Goal: Information Seeking & Learning: Learn about a topic

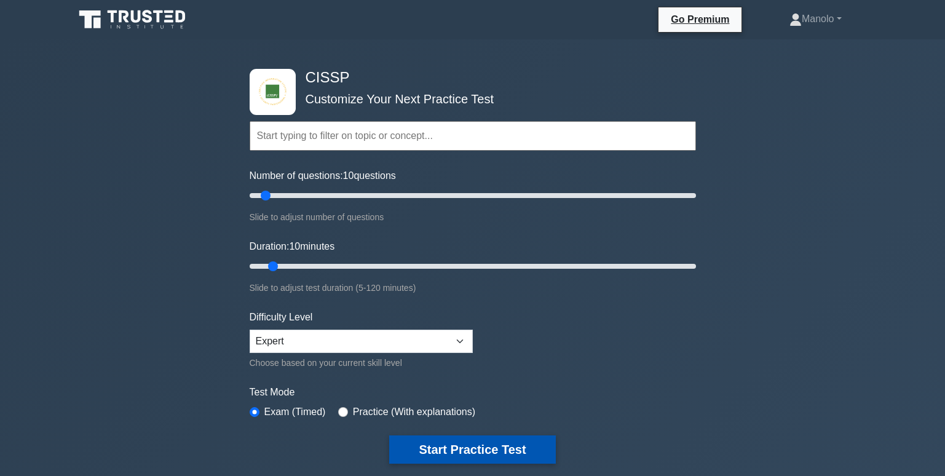
click at [502, 448] on button "Start Practice Test" at bounding box center [472, 449] width 166 height 28
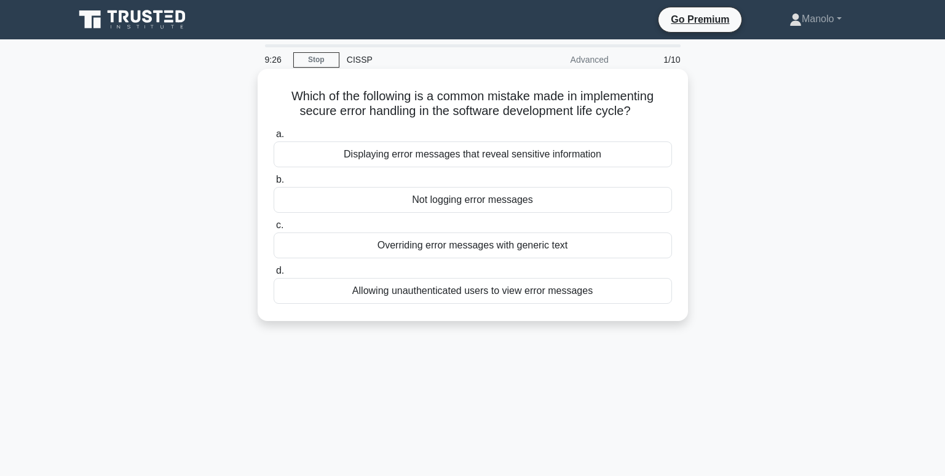
click at [578, 156] on div "Displaying error messages that reveal sensitive information" at bounding box center [473, 154] width 398 height 26
click at [274, 138] on input "a. Displaying error messages that reveal sensitive information" at bounding box center [274, 134] width 0 height 8
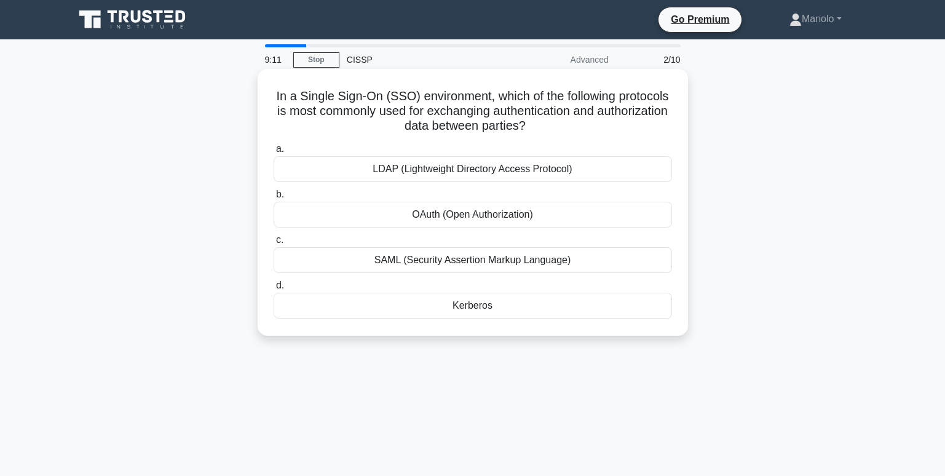
click at [559, 219] on div "OAuth (Open Authorization)" at bounding box center [473, 215] width 398 height 26
click at [274, 199] on input "b. OAuth (Open Authorization)" at bounding box center [274, 195] width 0 height 8
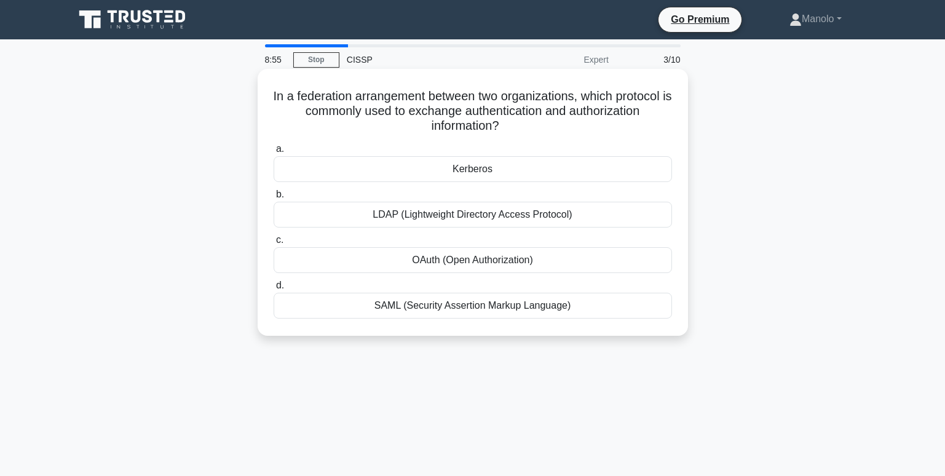
click at [604, 305] on div "SAML (Security Assertion Markup Language)" at bounding box center [473, 306] width 398 height 26
click at [274, 290] on input "d. SAML (Security Assertion Markup Language)" at bounding box center [274, 286] width 0 height 8
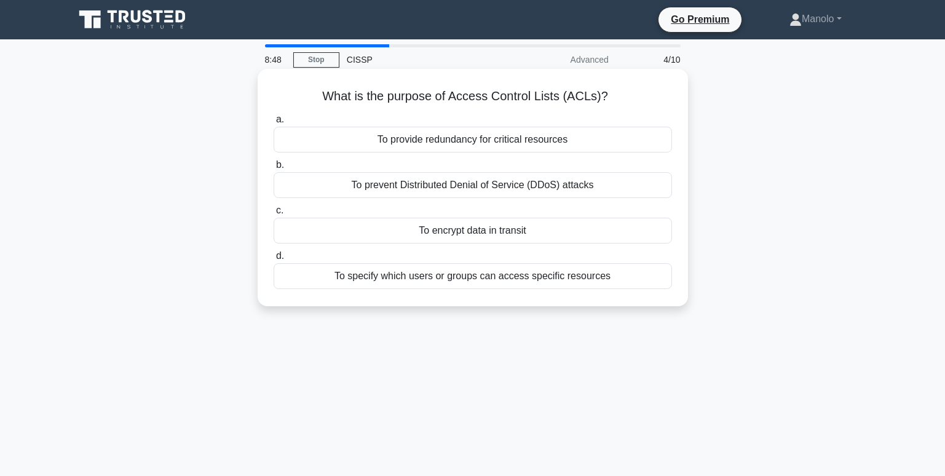
click at [622, 282] on div "To specify which users or groups can access specific resources" at bounding box center [473, 276] width 398 height 26
click at [274, 260] on input "d. To specify which users or groups can access specific resources" at bounding box center [274, 256] width 0 height 8
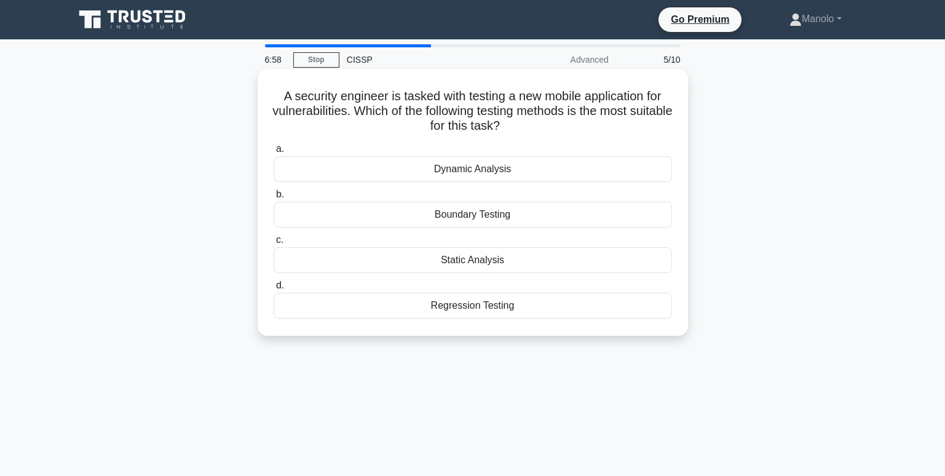
click at [539, 167] on div "Dynamic Analysis" at bounding box center [473, 169] width 398 height 26
click at [274, 153] on input "a. Dynamic Analysis" at bounding box center [274, 149] width 0 height 8
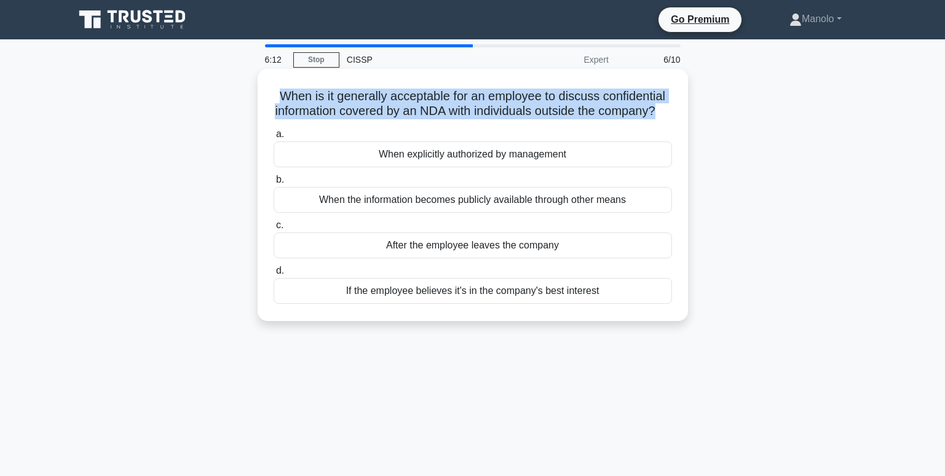
drag, startPoint x: 519, startPoint y: 103, endPoint x: 268, endPoint y: 85, distance: 251.5
click at [268, 85] on div "When is it generally acceptable for an employee to discuss confidential informa…" at bounding box center [473, 195] width 421 height 242
copy h5 "When is it generally acceptable for an employee to discuss confidential informa…"
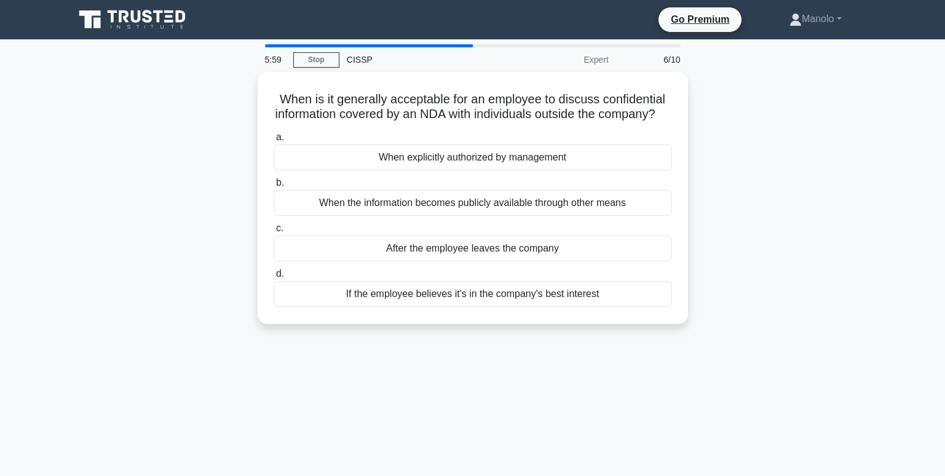
click at [759, 308] on div "When is it generally acceptable for an employee to discuss confidential informa…" at bounding box center [473, 205] width 812 height 267
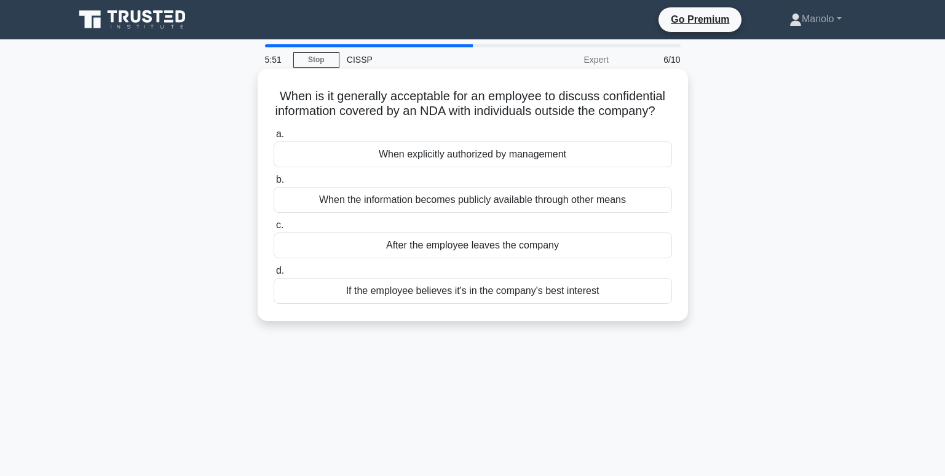
click at [550, 167] on div "When explicitly authorized by management" at bounding box center [473, 154] width 398 height 26
click at [274, 138] on input "a. When explicitly authorized by management" at bounding box center [274, 134] width 0 height 8
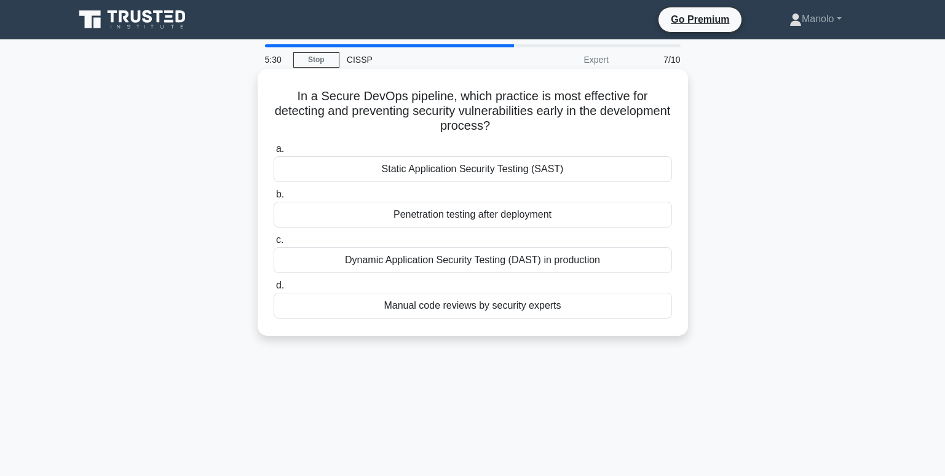
click at [590, 175] on div "Static Application Security Testing (SAST)" at bounding box center [473, 169] width 398 height 26
click at [274, 153] on input "a. Static Application Security Testing (SAST)" at bounding box center [274, 149] width 0 height 8
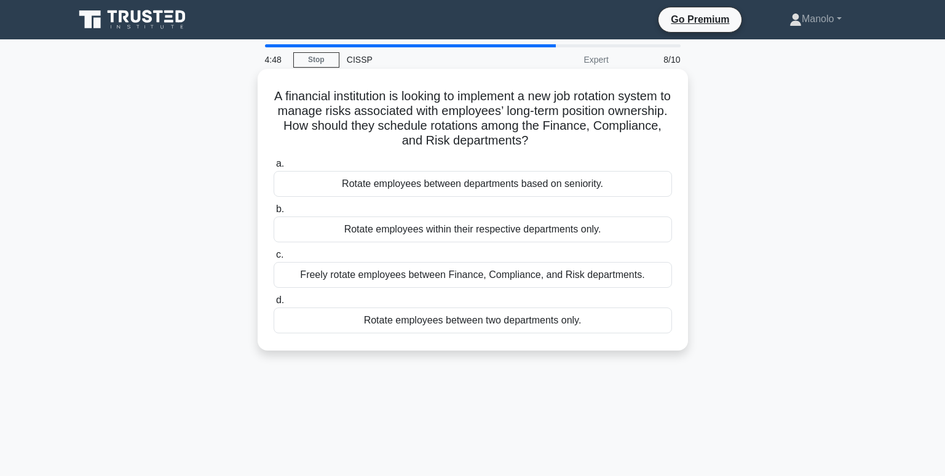
click at [625, 226] on div "Rotate employees within their respective departments only." at bounding box center [473, 229] width 398 height 26
click at [274, 213] on input "b. Rotate employees within their respective departments only." at bounding box center [274, 209] width 0 height 8
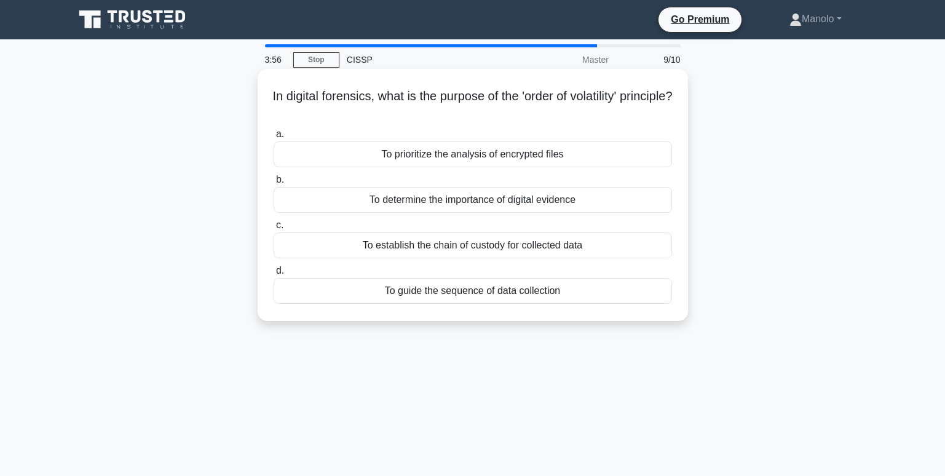
click at [589, 287] on div "To guide the sequence of data collection" at bounding box center [473, 291] width 398 height 26
click at [274, 275] on input "d. To guide the sequence of data collection" at bounding box center [274, 271] width 0 height 8
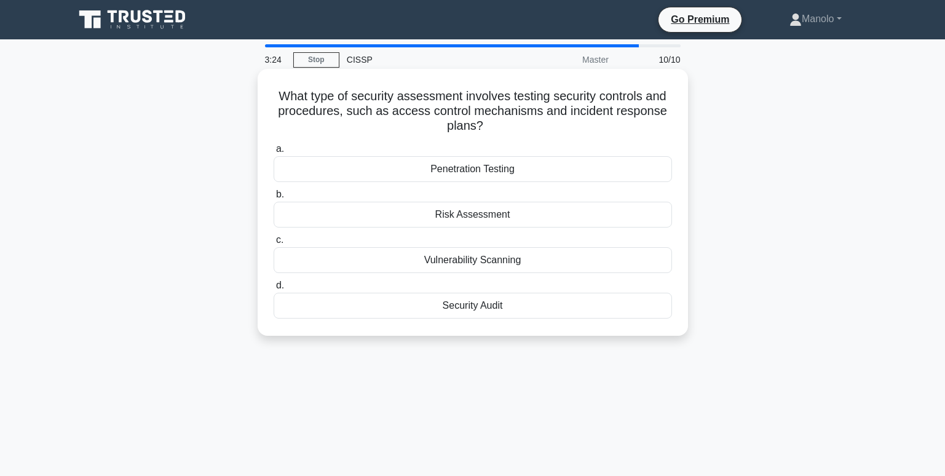
click at [492, 214] on div "Risk Assessment" at bounding box center [473, 215] width 398 height 26
click at [274, 199] on input "b. Risk Assessment" at bounding box center [274, 195] width 0 height 8
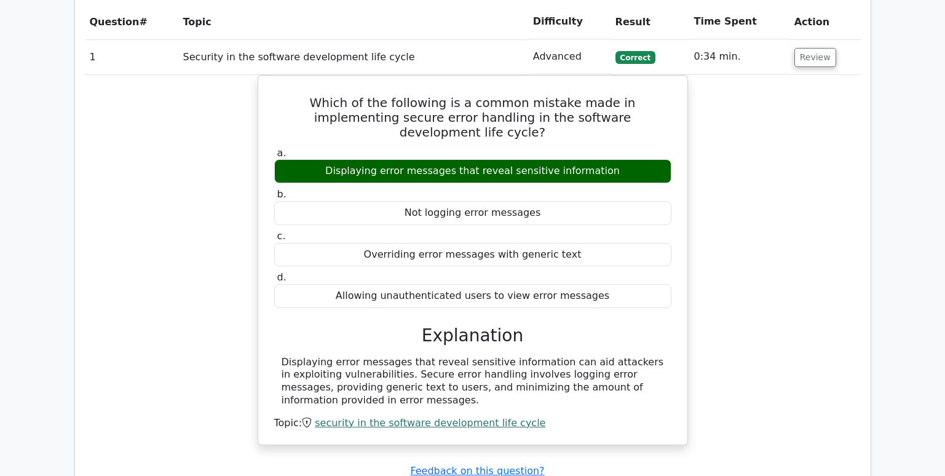
scroll to position [922, 0]
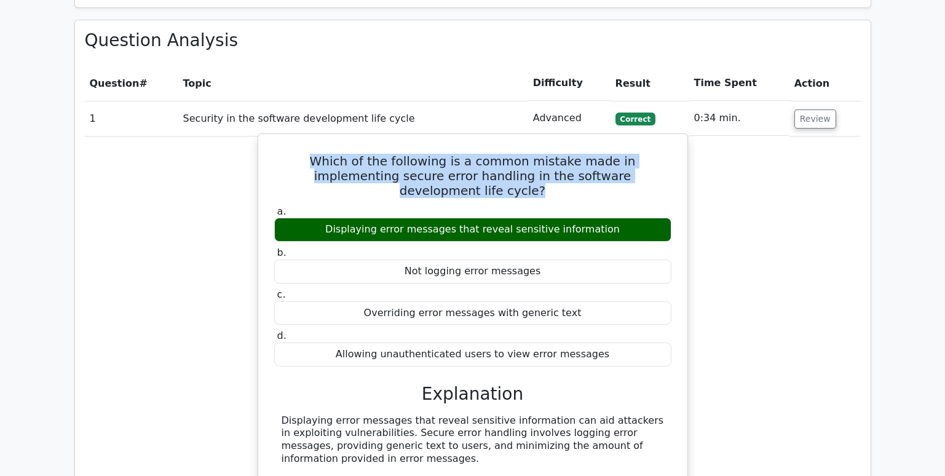
drag, startPoint x: 285, startPoint y: 132, endPoint x: 649, endPoint y: 145, distance: 363.6
click at [649, 154] on h5 "Which of the following is a common mistake made in implementing secure error ha…" at bounding box center [473, 176] width 400 height 44
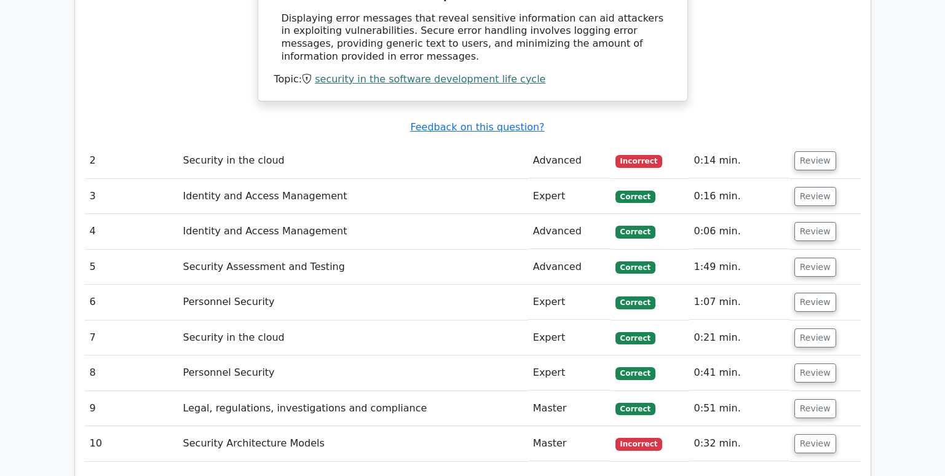
scroll to position [1353, 0]
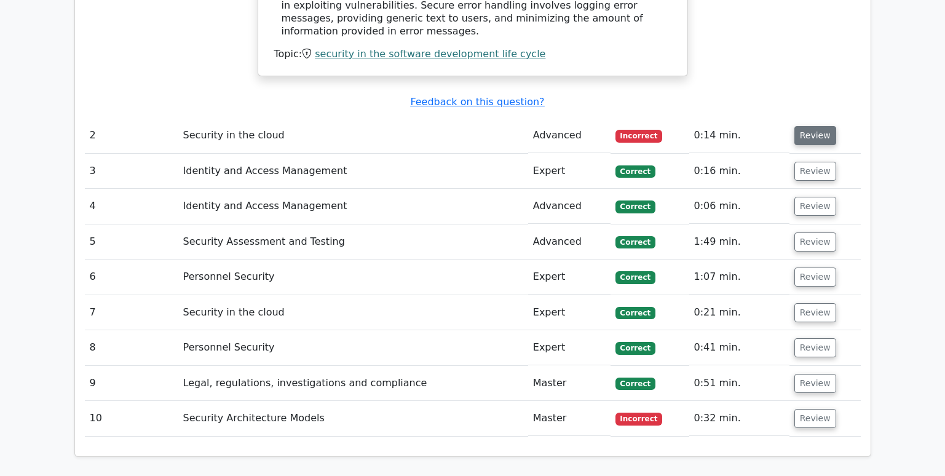
click at [817, 126] on button "Review" at bounding box center [815, 135] width 42 height 19
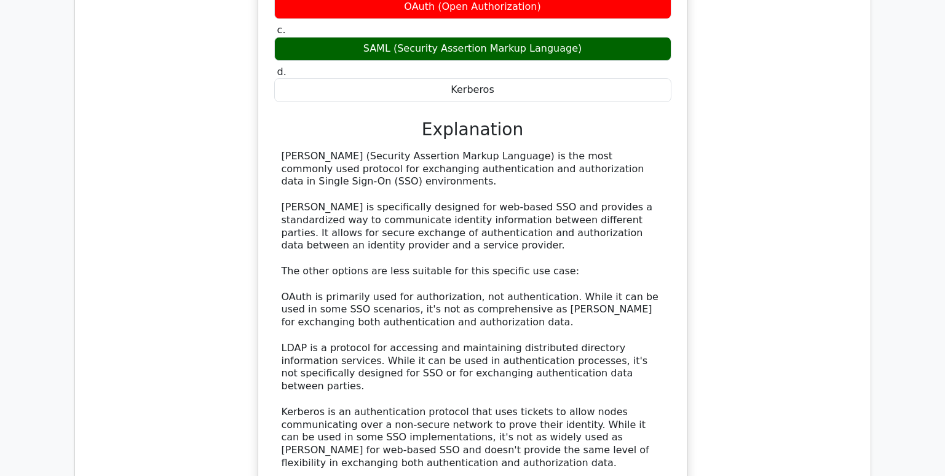
scroll to position [1660, 0]
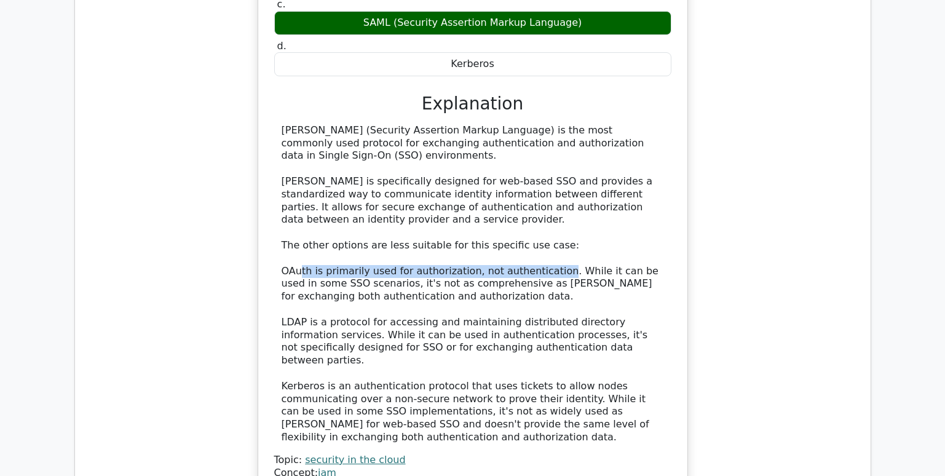
drag, startPoint x: 540, startPoint y: 228, endPoint x: 299, endPoint y: 220, distance: 241.2
click at [299, 220] on div "SAML (Security Assertion Markup Language) is the most commonly used protocol fo…" at bounding box center [473, 284] width 382 height 320
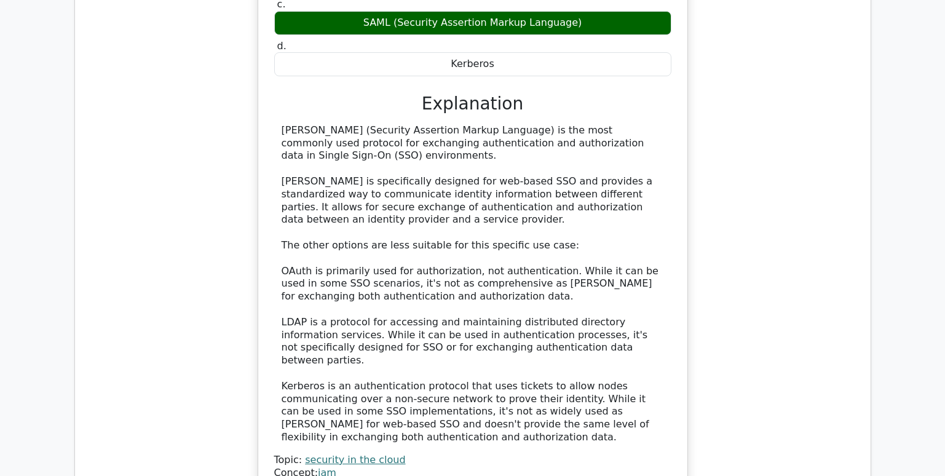
click at [668, 224] on div "SAML (Security Assertion Markup Language) is the most commonly used protocol fo…" at bounding box center [472, 284] width 397 height 320
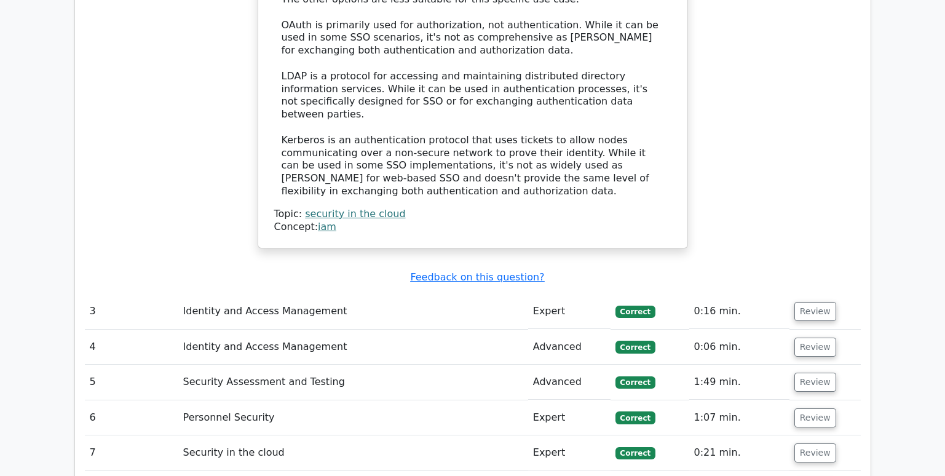
scroll to position [1968, 0]
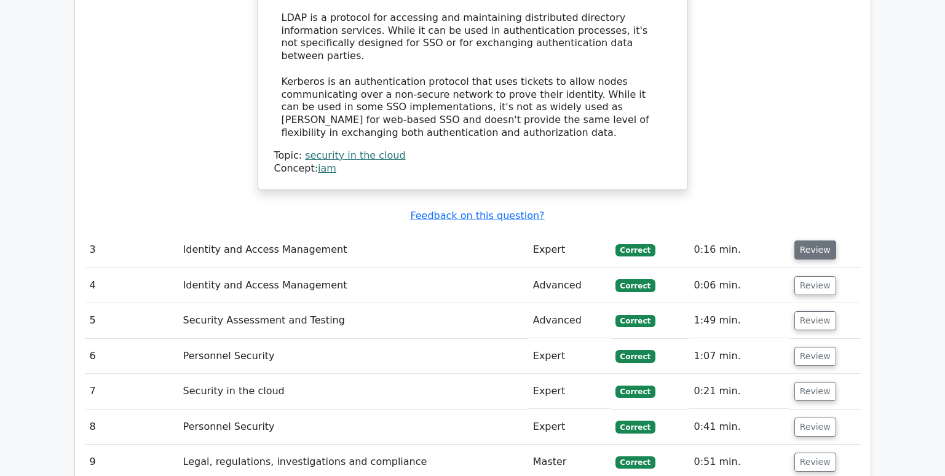
click at [811, 240] on button "Review" at bounding box center [815, 249] width 42 height 19
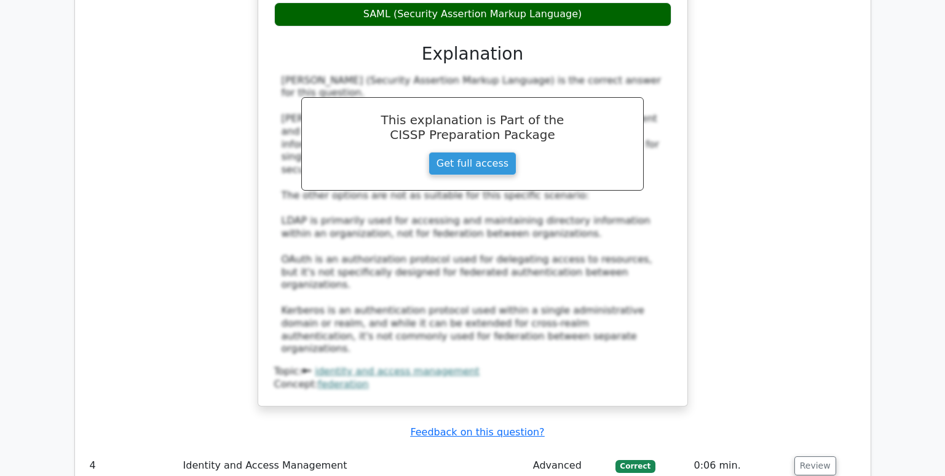
scroll to position [2460, 0]
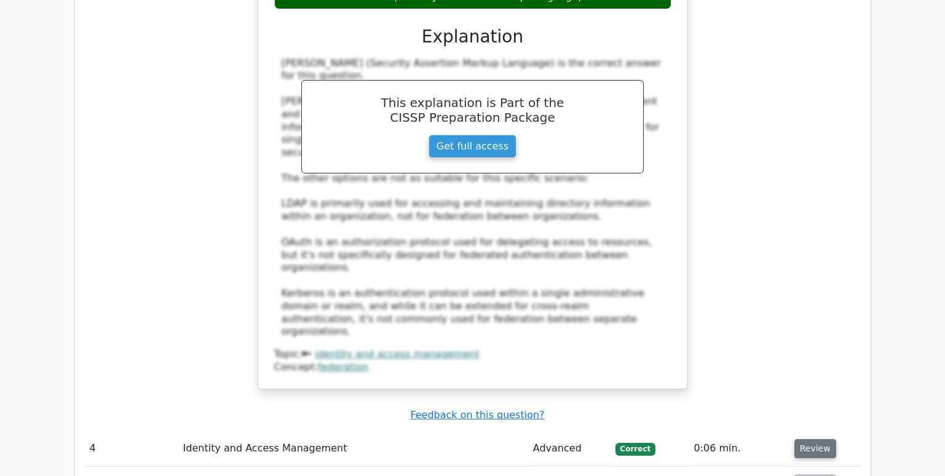
click at [809, 439] on button "Review" at bounding box center [815, 448] width 42 height 19
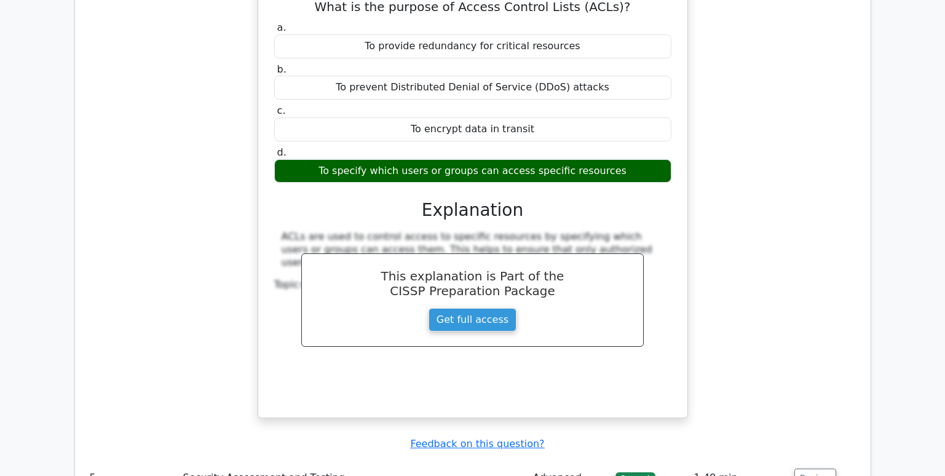
scroll to position [2952, 0]
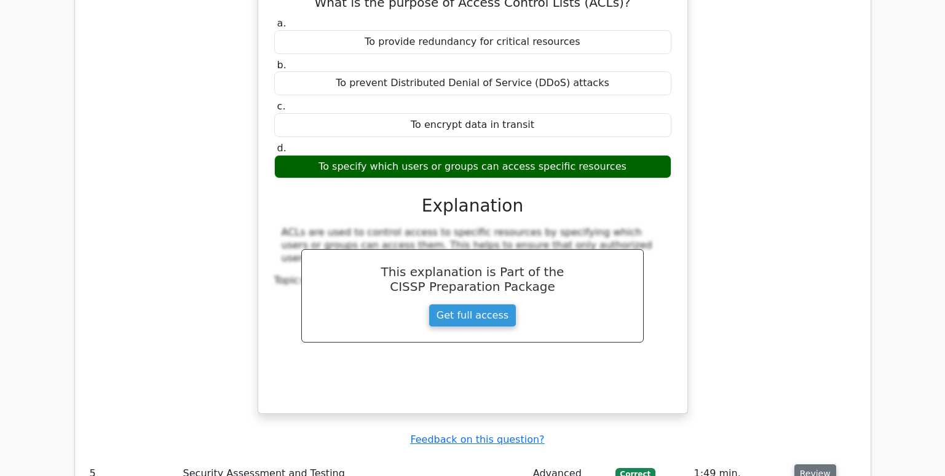
click at [806, 464] on button "Review" at bounding box center [815, 473] width 42 height 19
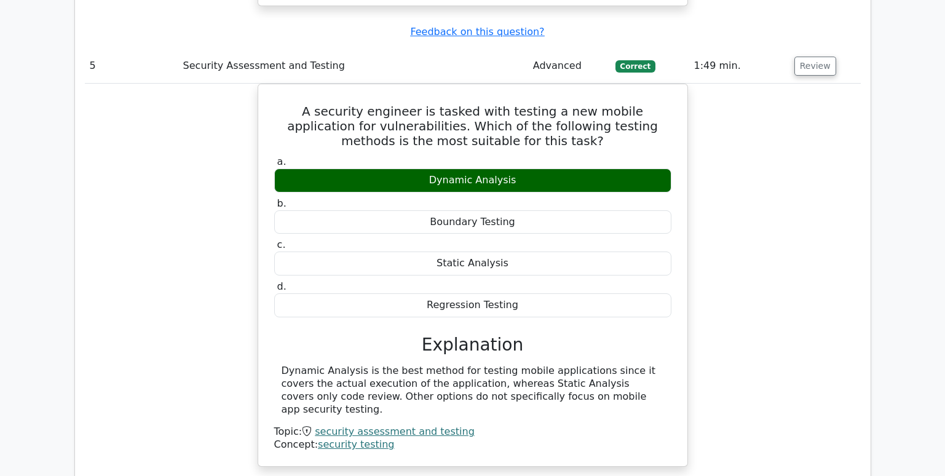
scroll to position [3382, 0]
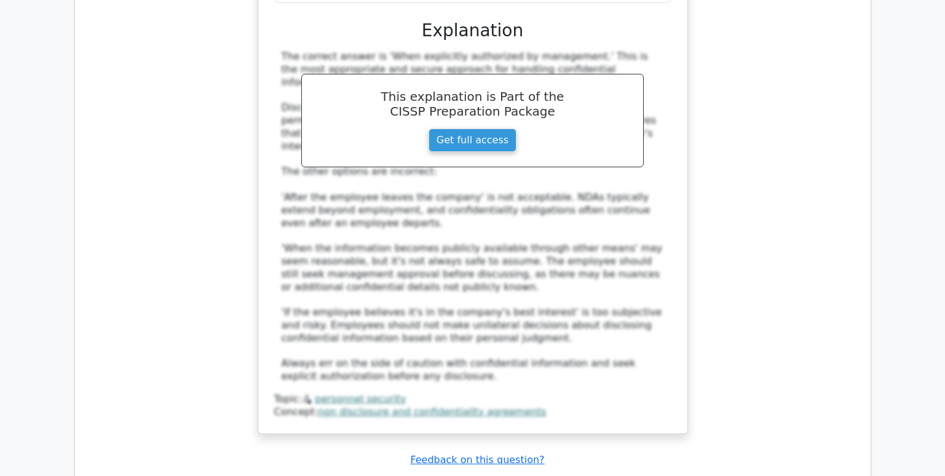
scroll to position [4243, 0]
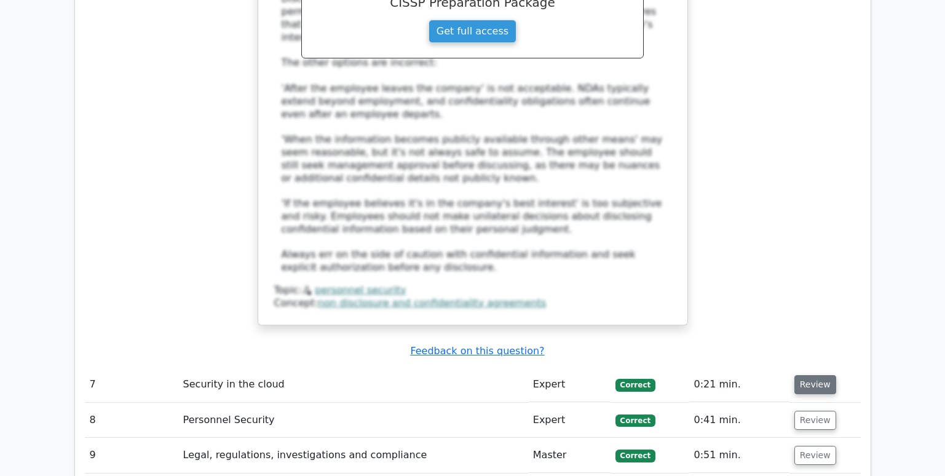
click at [815, 375] on button "Review" at bounding box center [815, 384] width 42 height 19
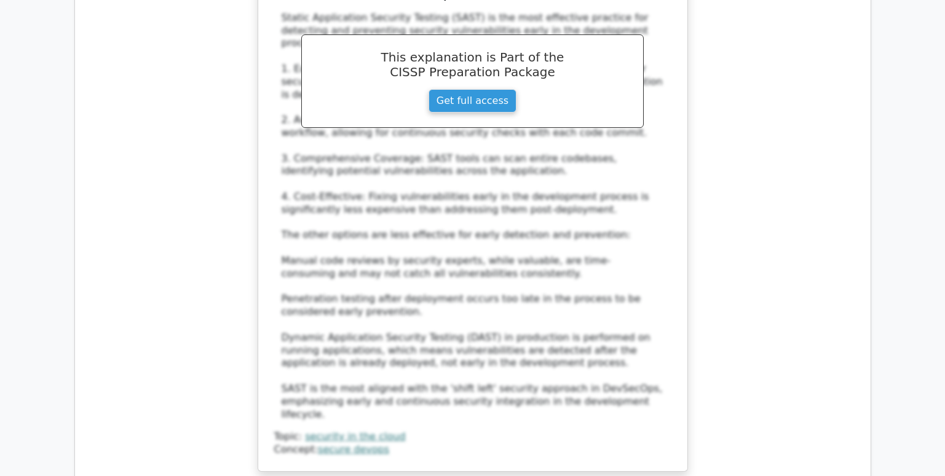
scroll to position [4981, 0]
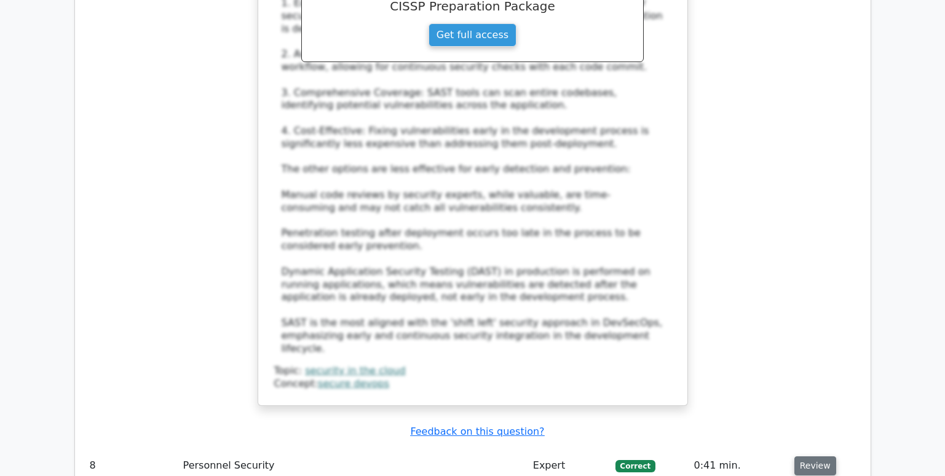
click at [814, 456] on button "Review" at bounding box center [815, 465] width 42 height 19
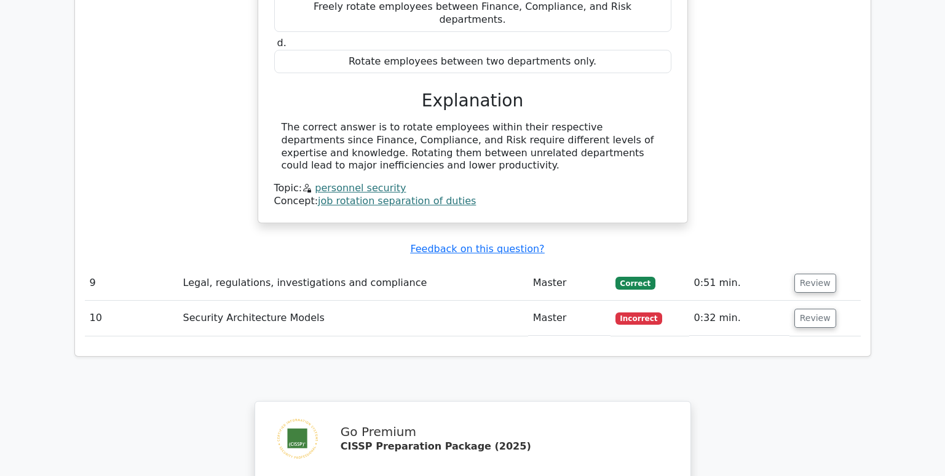
scroll to position [5657, 0]
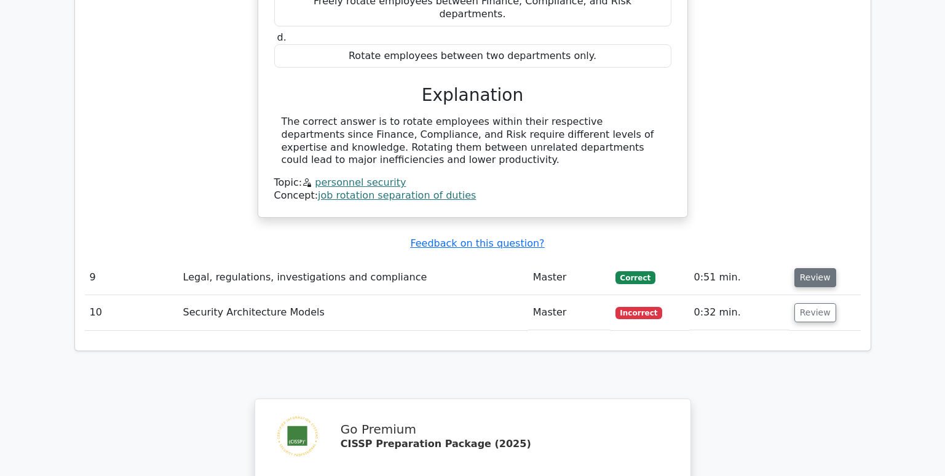
click at [810, 268] on button "Review" at bounding box center [815, 277] width 42 height 19
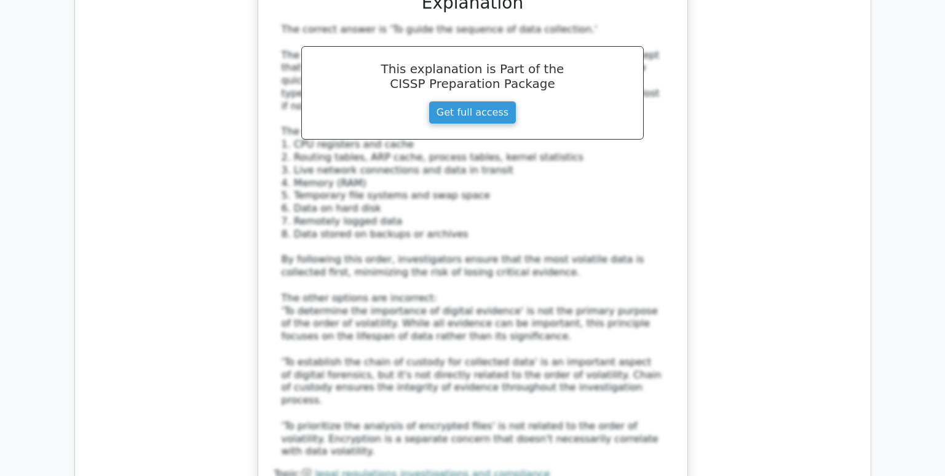
scroll to position [6211, 0]
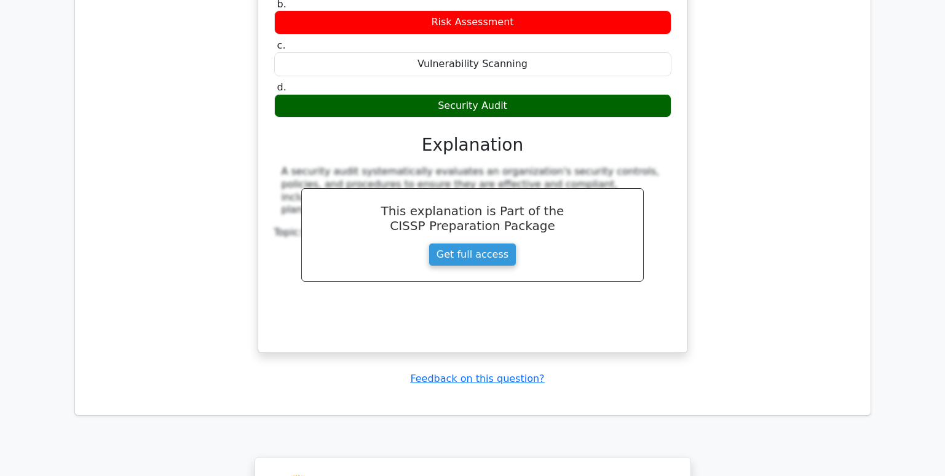
scroll to position [7010, 0]
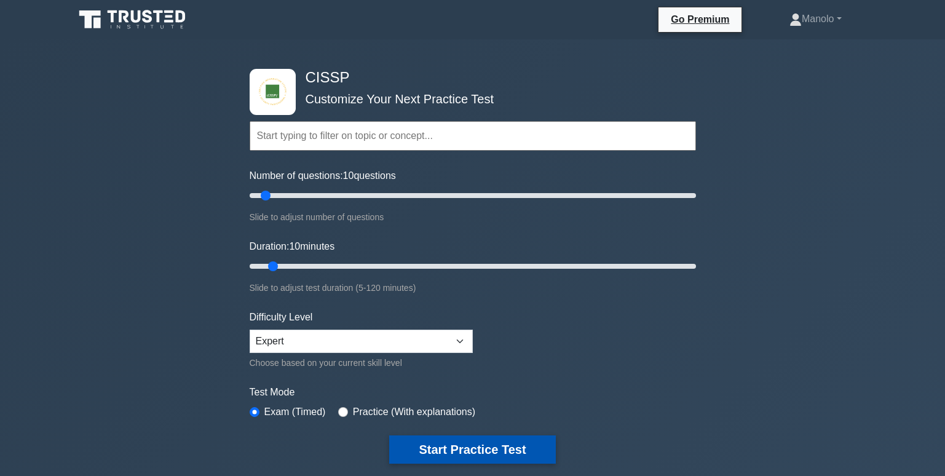
click at [488, 443] on button "Start Practice Test" at bounding box center [472, 449] width 166 height 28
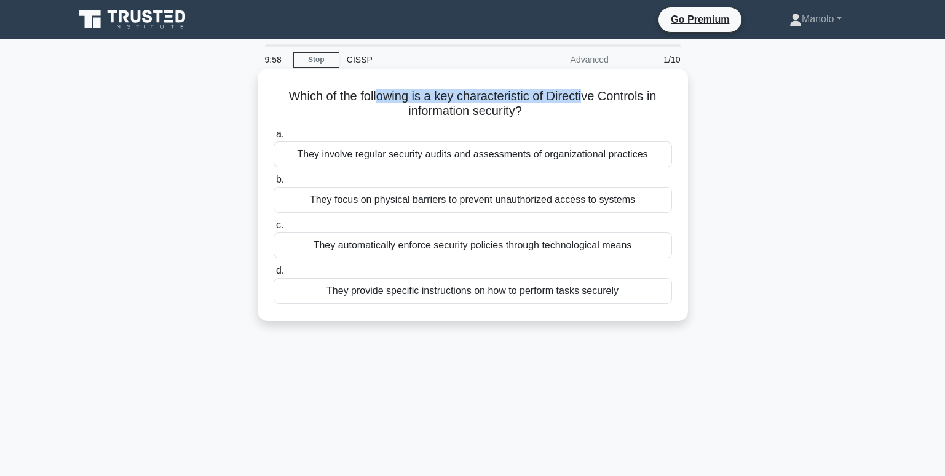
drag, startPoint x: 377, startPoint y: 97, endPoint x: 587, endPoint y: 102, distance: 209.8
click at [587, 102] on h5 "Which of the following is a key characteristic of Directive Controls in informa…" at bounding box center [472, 104] width 401 height 31
drag, startPoint x: 587, startPoint y: 102, endPoint x: 389, endPoint y: 100, distance: 197.4
click at [389, 100] on h5 "Which of the following is a key characteristic of Directive Controls in informa…" at bounding box center [472, 104] width 401 height 31
drag, startPoint x: 389, startPoint y: 100, endPoint x: 465, endPoint y: 117, distance: 77.7
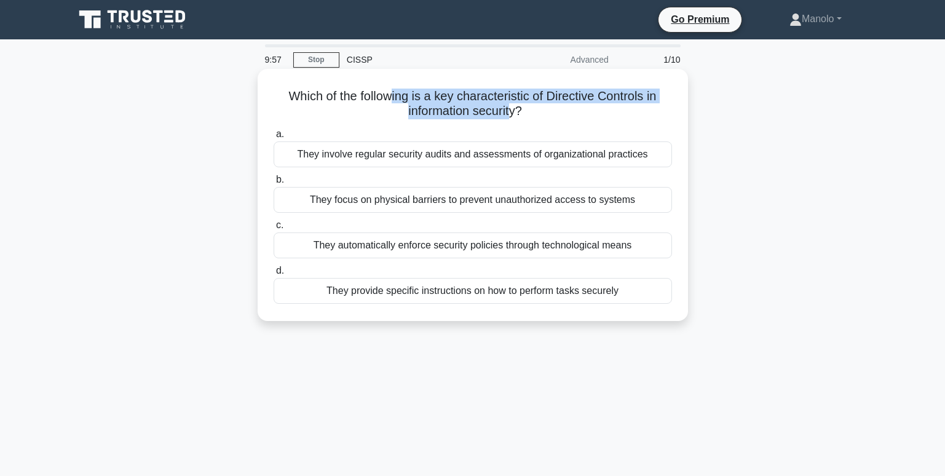
click at [458, 117] on h5 "Which of the following is a key characteristic of Directive Controls in informa…" at bounding box center [472, 104] width 401 height 31
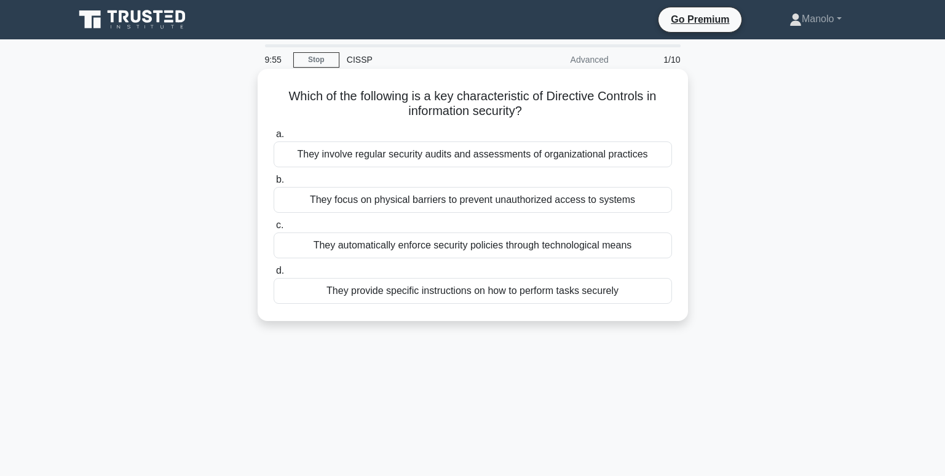
drag, startPoint x: 580, startPoint y: 117, endPoint x: 399, endPoint y: 120, distance: 181.4
click at [399, 119] on h5 "Which of the following is a key characteristic of Directive Controls in informa…" at bounding box center [472, 104] width 401 height 31
drag, startPoint x: 295, startPoint y: 103, endPoint x: 665, endPoint y: 106, distance: 370.8
click at [665, 106] on h5 "Which of the following is a key characteristic of Directive Controls in informa…" at bounding box center [472, 104] width 401 height 31
drag, startPoint x: 665, startPoint y: 106, endPoint x: 542, endPoint y: 129, distance: 125.7
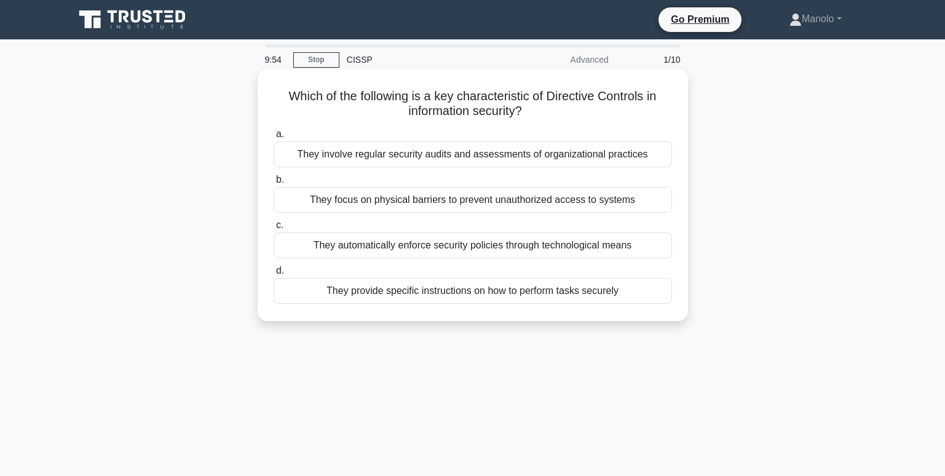
click at [542, 129] on label "a. They involve regular security audits and assessments of organizational pract…" at bounding box center [473, 147] width 398 height 41
click at [274, 130] on input "a. They involve regular security audits and assessments of organizational pract…" at bounding box center [274, 134] width 0 height 8
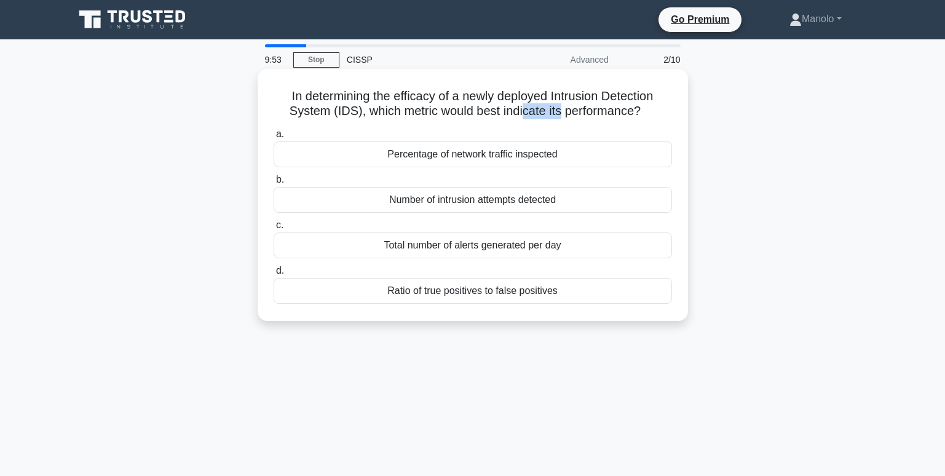
drag, startPoint x: 561, startPoint y: 116, endPoint x: 522, endPoint y: 114, distance: 38.8
click at [522, 114] on h5 "In determining the efficacy of a newly deployed Intrusion Detection System (IDS…" at bounding box center [472, 104] width 401 height 31
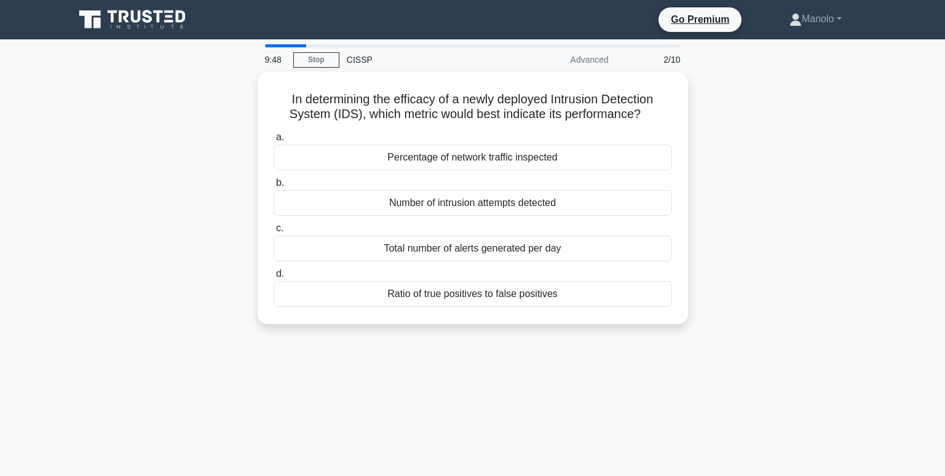
click at [665, 58] on div "2/10" at bounding box center [652, 59] width 72 height 25
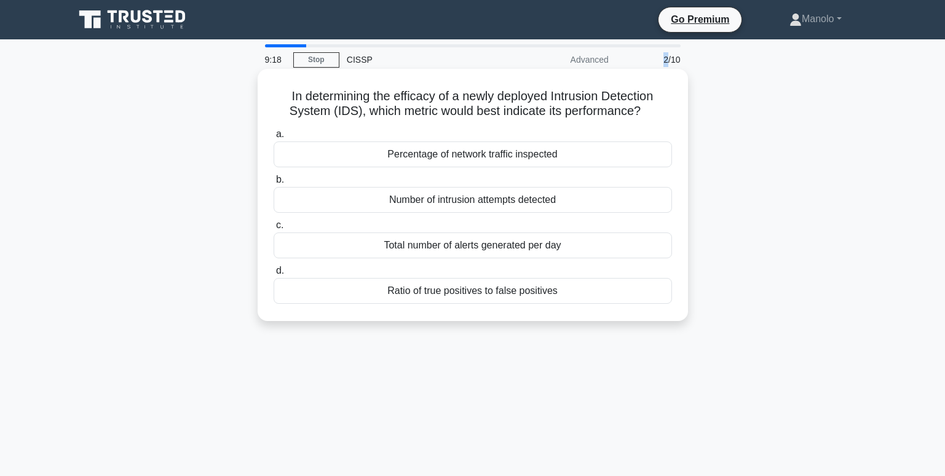
drag, startPoint x: 740, startPoint y: 319, endPoint x: 339, endPoint y: 277, distance: 403.1
click at [339, 277] on div "In determining the efficacy of a newly deployed Intrusion Detection System (IDS…" at bounding box center [473, 205] width 812 height 267
copy label "Ratio of true positives to false positives"
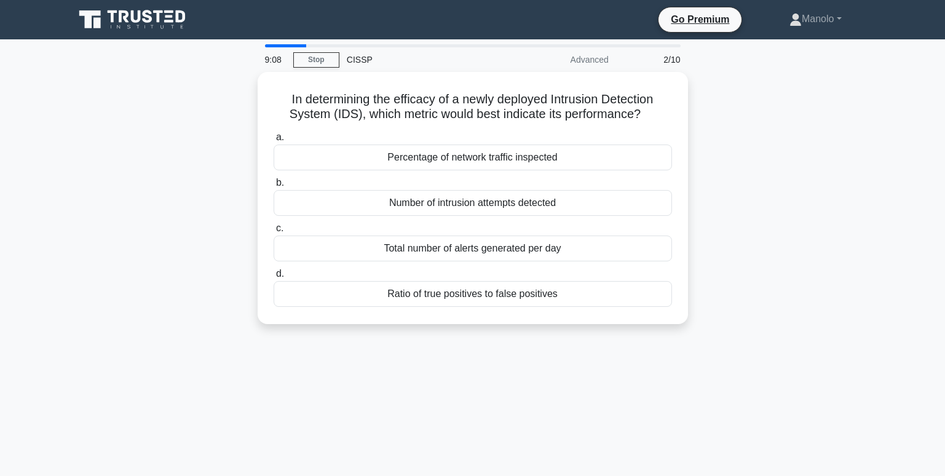
click at [779, 248] on div "In determining the efficacy of a newly deployed Intrusion Detection System (IDS…" at bounding box center [473, 205] width 812 height 267
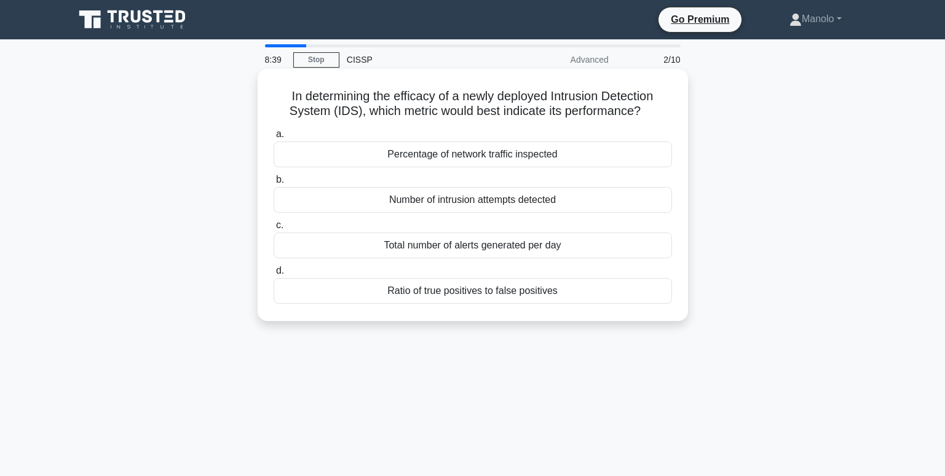
click at [625, 248] on div "Total number of alerts generated per day" at bounding box center [473, 245] width 398 height 26
click at [274, 229] on input "c. Total number of alerts generated per day" at bounding box center [274, 225] width 0 height 8
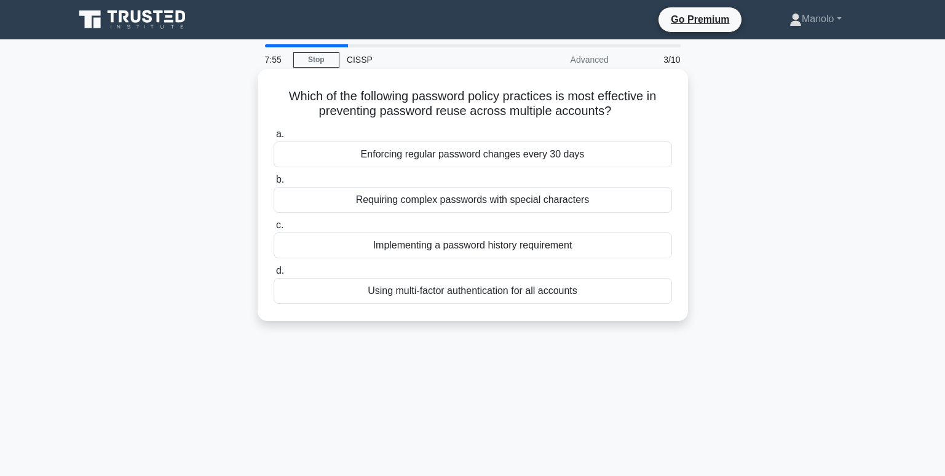
click at [637, 251] on div "Implementing a password history requirement" at bounding box center [473, 245] width 398 height 26
click at [274, 229] on input "c. Implementing a password history requirement" at bounding box center [274, 225] width 0 height 8
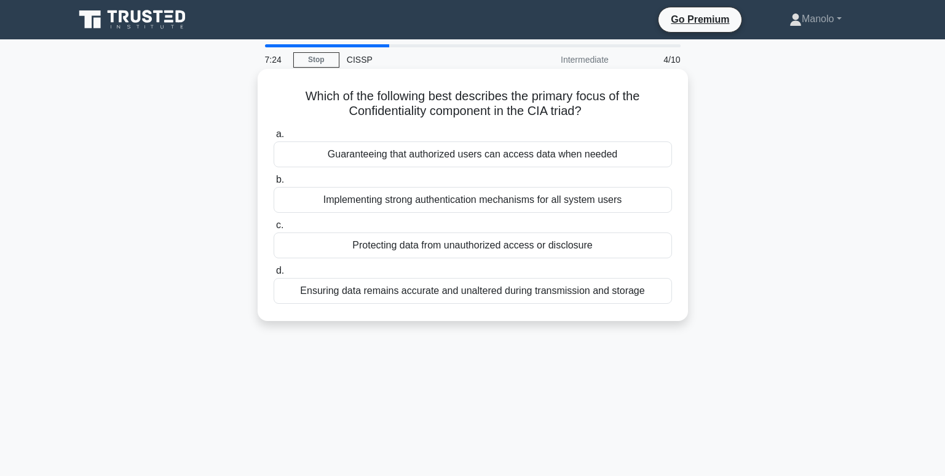
click at [630, 241] on div "Protecting data from unauthorized access or disclosure" at bounding box center [473, 245] width 398 height 26
click at [274, 229] on input "c. Protecting data from unauthorized access or disclosure" at bounding box center [274, 225] width 0 height 8
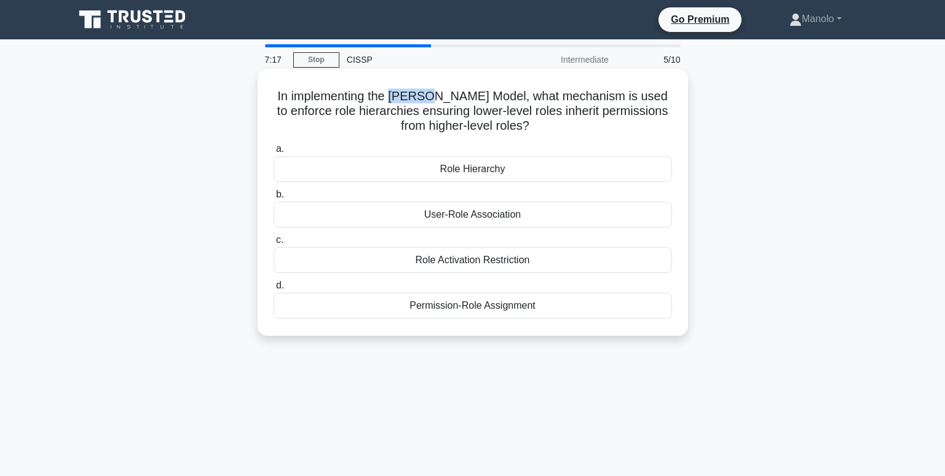
drag, startPoint x: 393, startPoint y: 95, endPoint x: 434, endPoint y: 101, distance: 41.7
click at [434, 101] on h5 "In implementing the Sandhu-Ferraiolo Model, what mechanism is used to enforce r…" at bounding box center [472, 112] width 401 height 46
copy h5 "Sandhu"
click at [477, 97] on h5 "In implementing the Sandhu-Ferraiolo Model, what mechanism is used to enforce r…" at bounding box center [472, 112] width 401 height 46
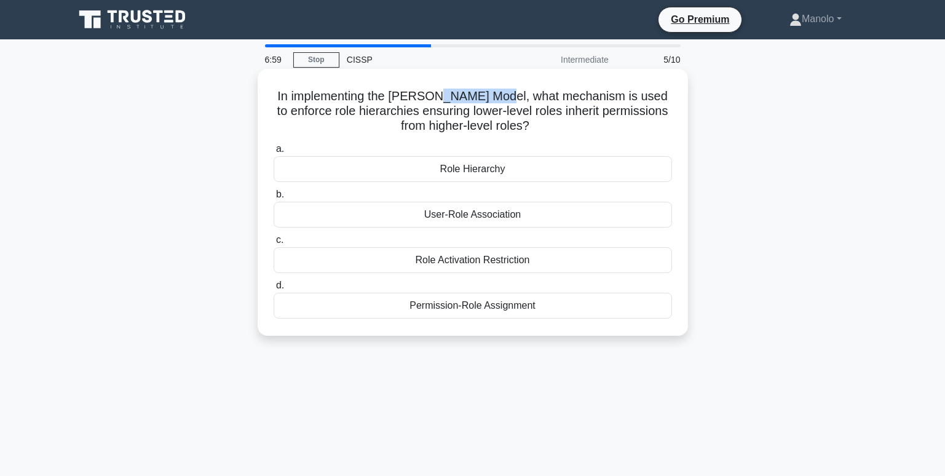
copy h5 "Ferraiolo"
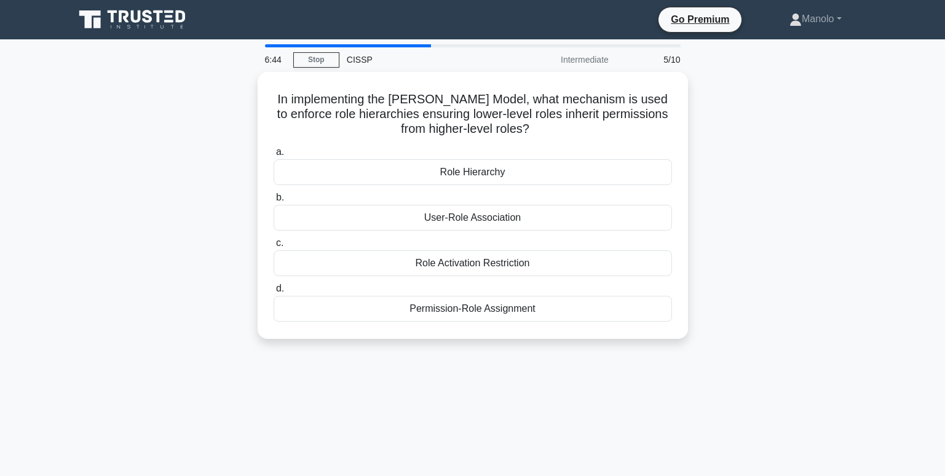
click at [794, 386] on div "6:44 Stop CISSP Intermediate 5/10 In implementing the Sandhu-Ferraiolo Model, w…" at bounding box center [473, 351] width 812 height 615
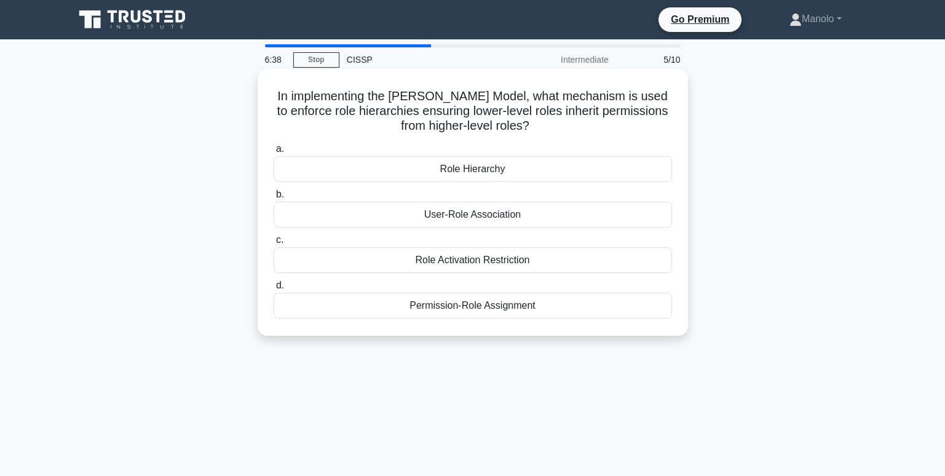
click at [550, 172] on div "Role Hierarchy" at bounding box center [473, 169] width 398 height 26
click at [274, 153] on input "a. Role Hierarchy" at bounding box center [274, 149] width 0 height 8
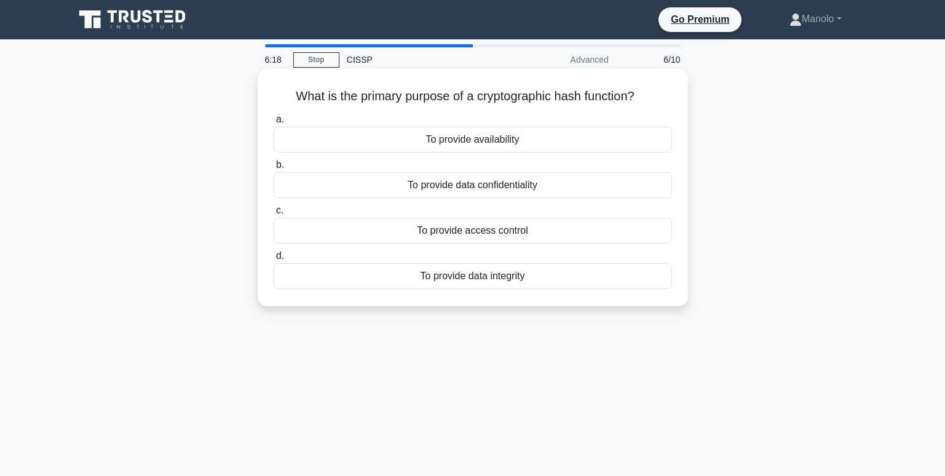
click at [575, 277] on div "To provide data integrity" at bounding box center [473, 276] width 398 height 26
click at [274, 260] on input "d. To provide data integrity" at bounding box center [274, 256] width 0 height 8
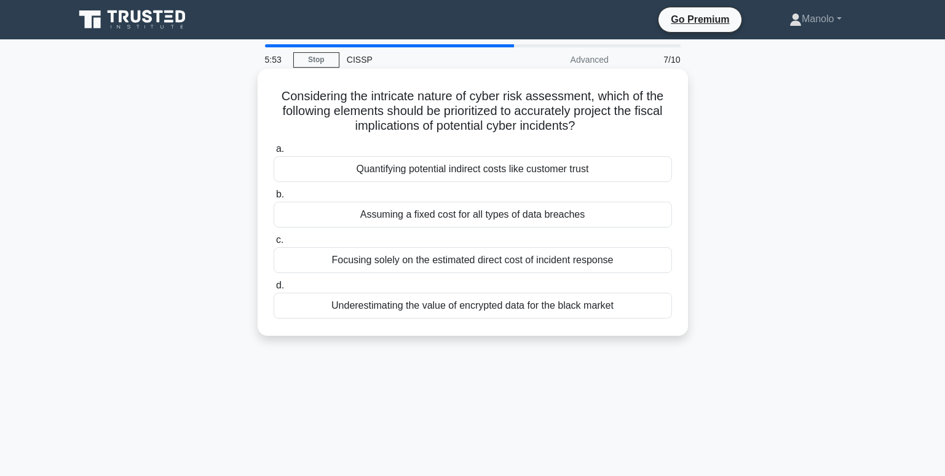
drag, startPoint x: 598, startPoint y: 132, endPoint x: 280, endPoint y: 93, distance: 320.3
click at [280, 93] on h5 "Considering the intricate nature of cyber risk assessment, which of the followi…" at bounding box center [472, 112] width 401 height 46
copy h5 "Considering the intricate nature of cyber risk assessment, which of the followi…"
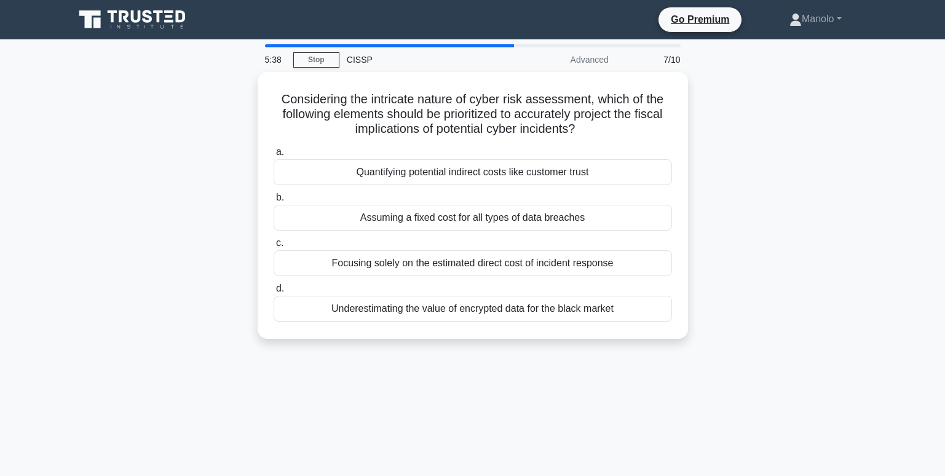
click at [814, 234] on div "Considering the intricate nature of cyber risk assessment, which of the followi…" at bounding box center [473, 213] width 812 height 282
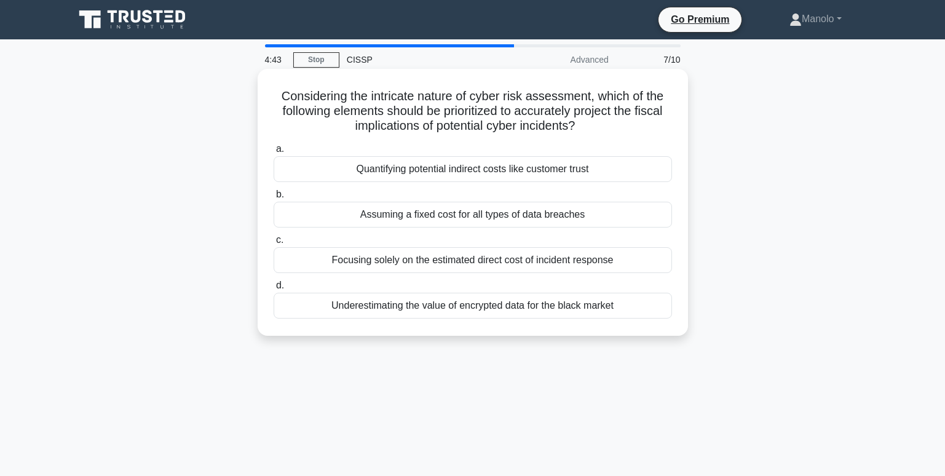
click at [625, 180] on div "Quantifying potential indirect costs like customer trust" at bounding box center [473, 169] width 398 height 26
click at [274, 153] on input "a. Quantifying potential indirect costs like customer trust" at bounding box center [274, 149] width 0 height 8
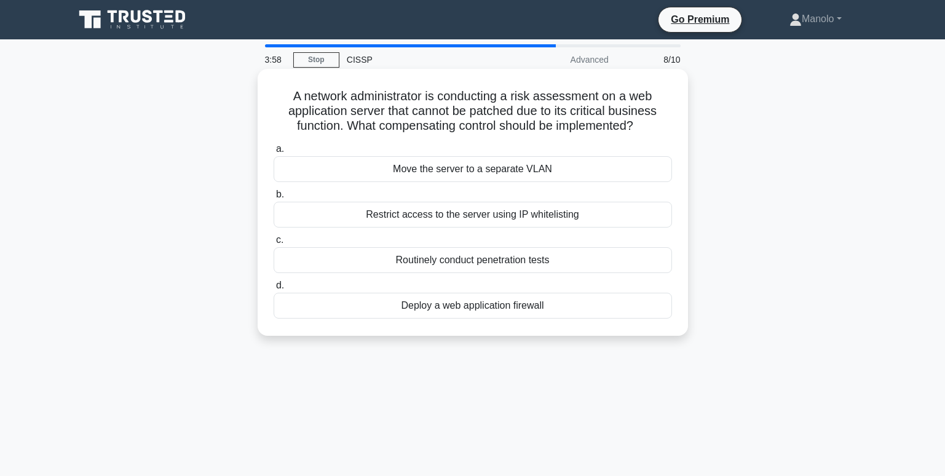
click at [614, 214] on div "Restrict access to the server using IP whitelisting" at bounding box center [473, 215] width 398 height 26
click at [274, 199] on input "b. Restrict access to the server using IP whitelisting" at bounding box center [274, 195] width 0 height 8
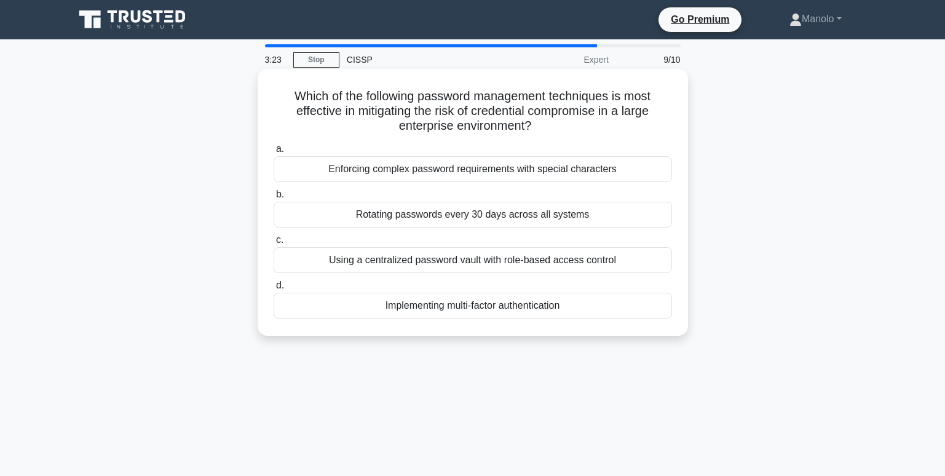
click at [626, 307] on div "Implementing multi-factor authentication" at bounding box center [473, 306] width 398 height 26
click at [274, 290] on input "d. Implementing multi-factor authentication" at bounding box center [274, 286] width 0 height 8
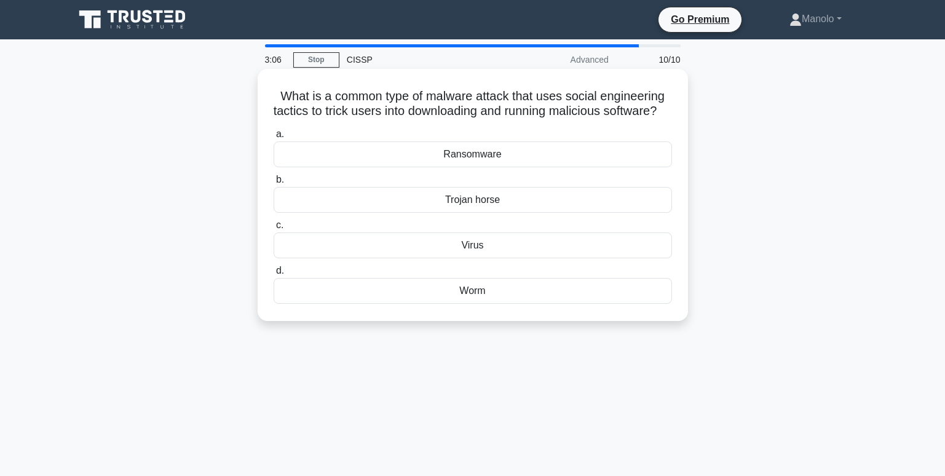
click at [577, 167] on div "Ransomware" at bounding box center [473, 154] width 398 height 26
click at [274, 138] on input "a. Ransomware" at bounding box center [274, 134] width 0 height 8
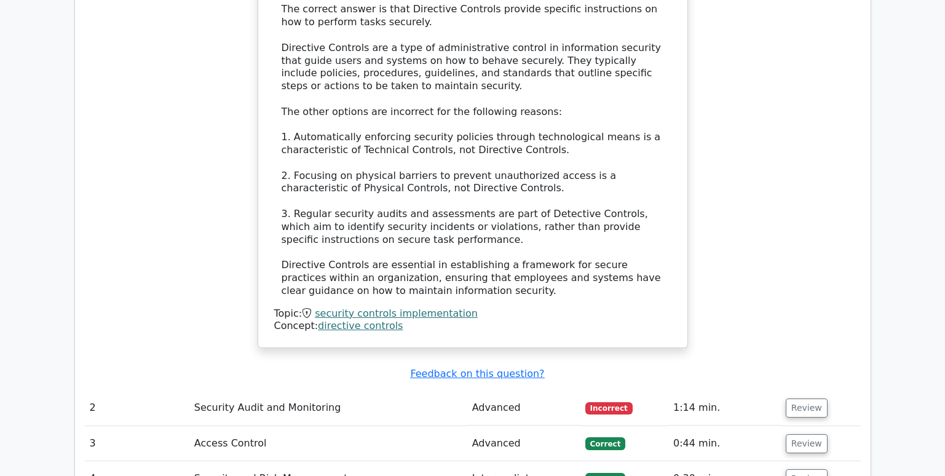
scroll to position [1537, 0]
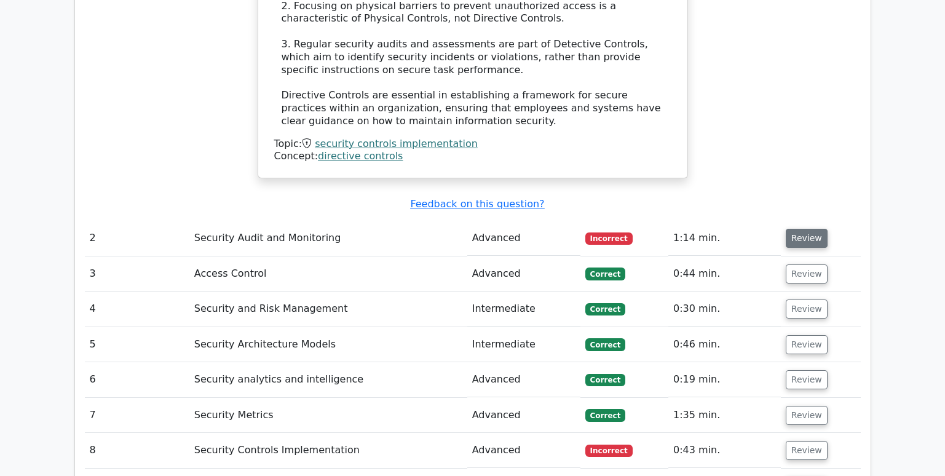
click at [802, 229] on button "Review" at bounding box center [807, 238] width 42 height 19
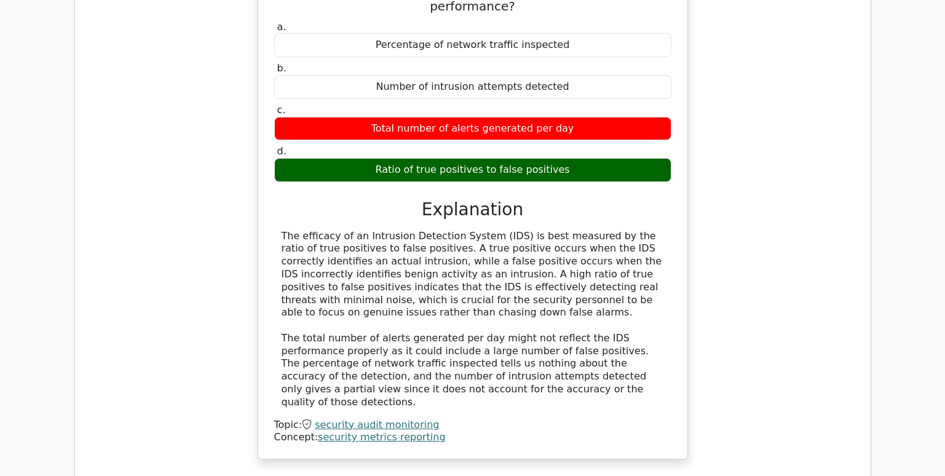
scroll to position [2152, 0]
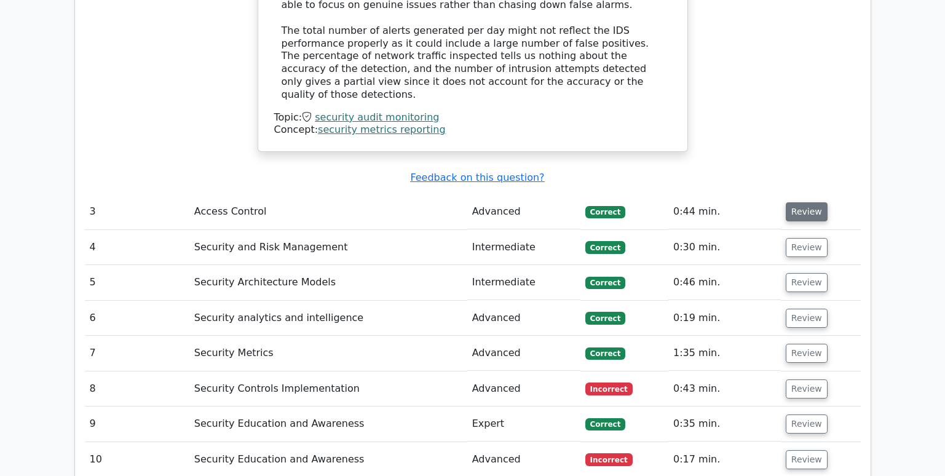
click at [801, 202] on button "Review" at bounding box center [807, 211] width 42 height 19
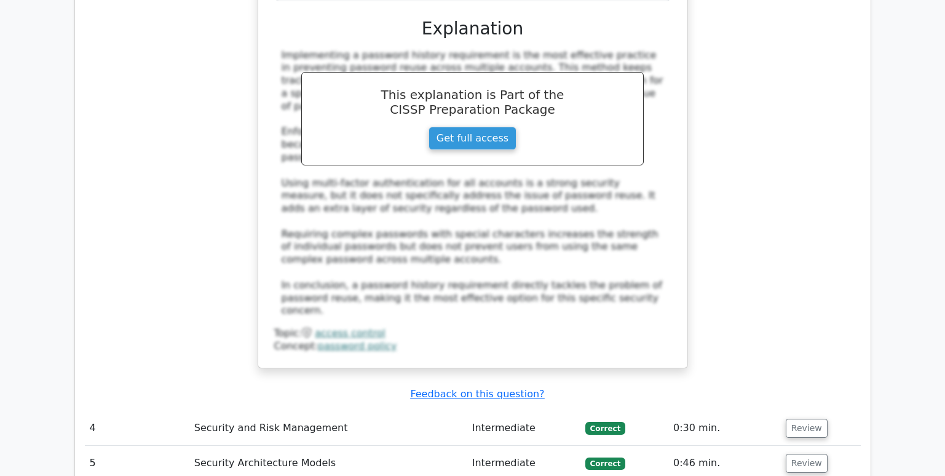
scroll to position [2767, 0]
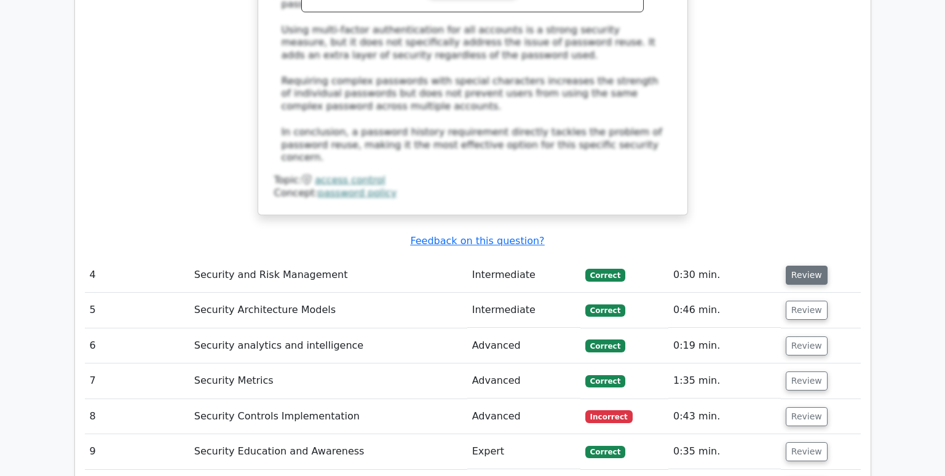
click at [810, 266] on button "Review" at bounding box center [807, 275] width 42 height 19
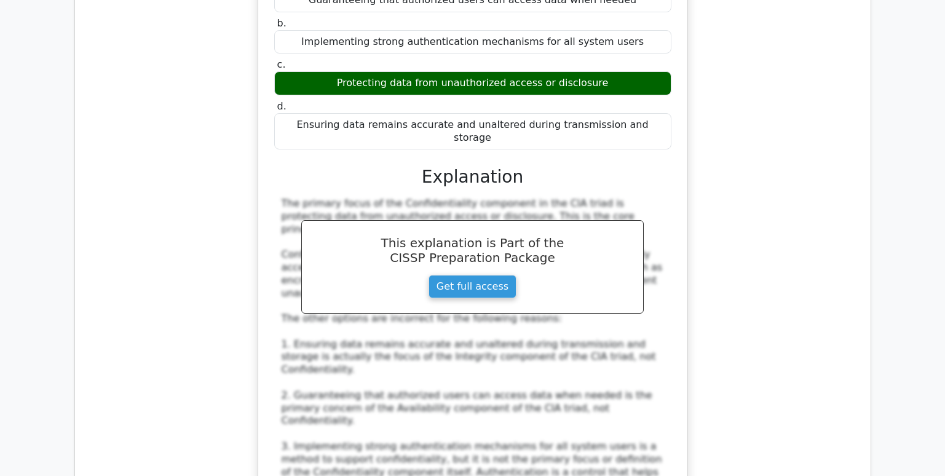
scroll to position [3259, 0]
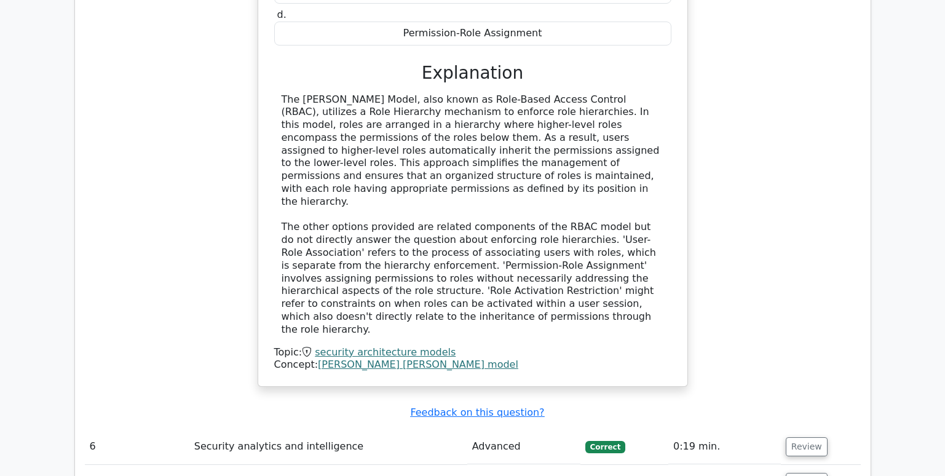
scroll to position [3997, 0]
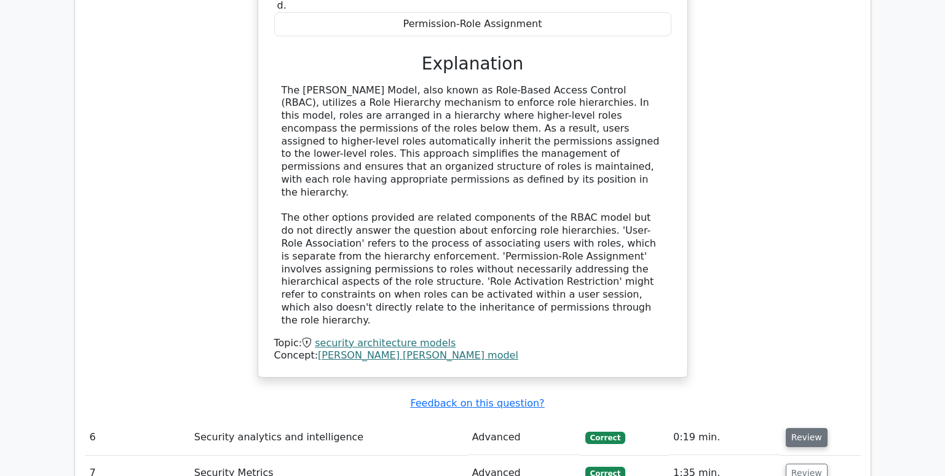
click at [798, 428] on button "Review" at bounding box center [807, 437] width 42 height 19
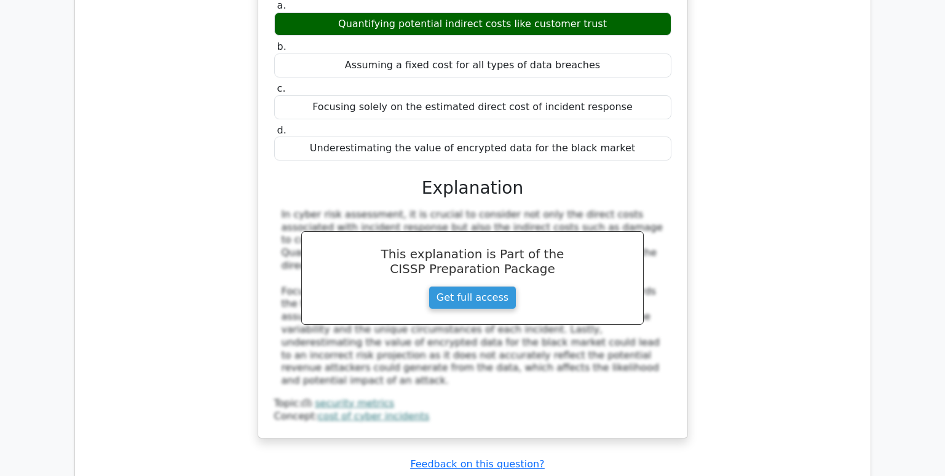
scroll to position [5042, 0]
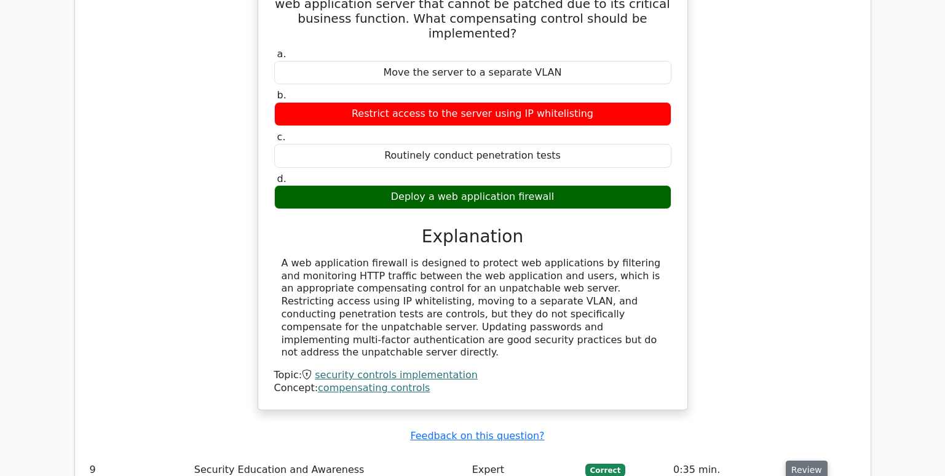
scroll to position [5596, 0]
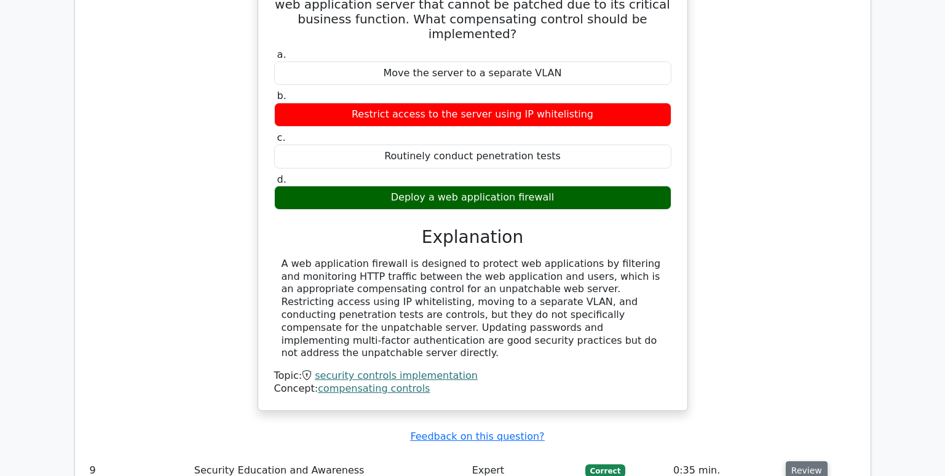
click at [810, 461] on button "Review" at bounding box center [807, 470] width 42 height 19
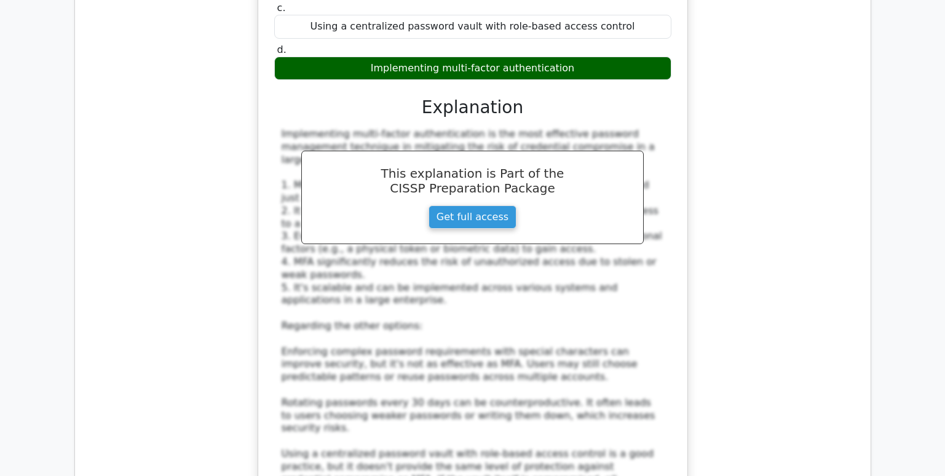
scroll to position [6395, 0]
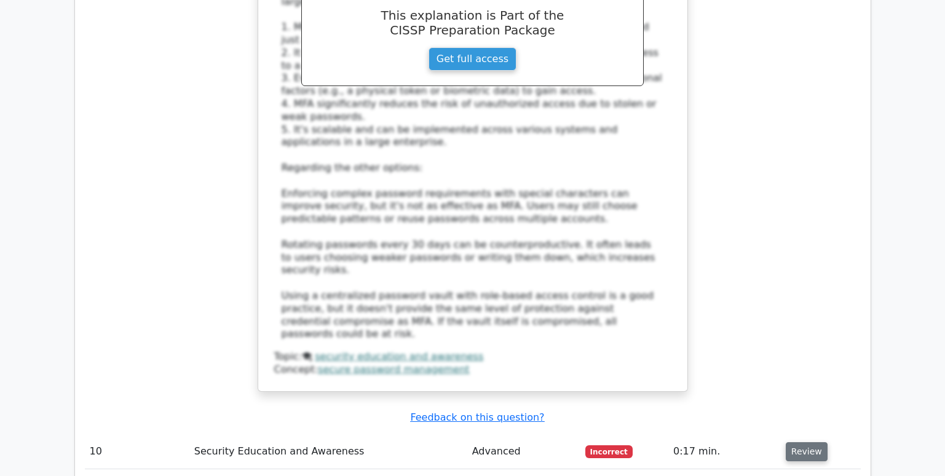
click at [804, 442] on button "Review" at bounding box center [807, 451] width 42 height 19
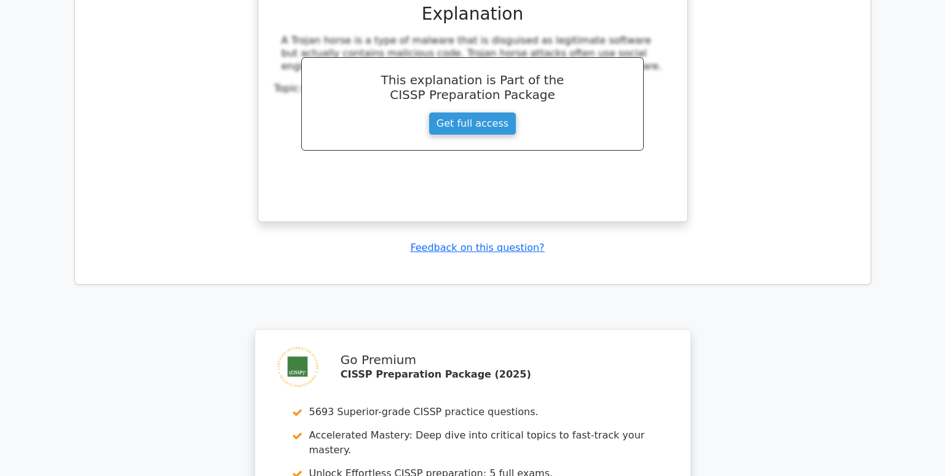
scroll to position [7207, 0]
